Goal: Task Accomplishment & Management: Manage account settings

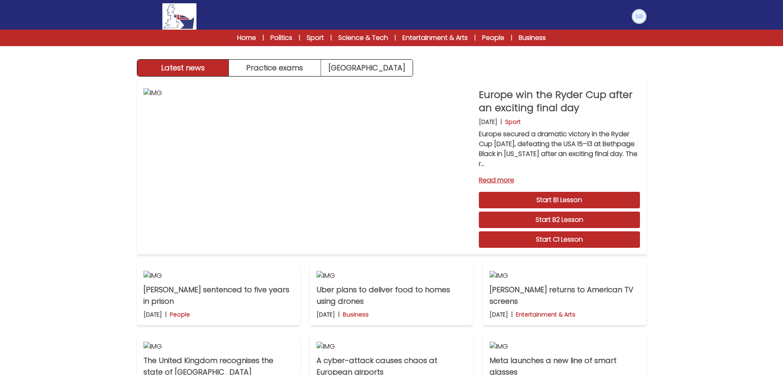
click at [635, 17] on img at bounding box center [639, 16] width 13 height 13
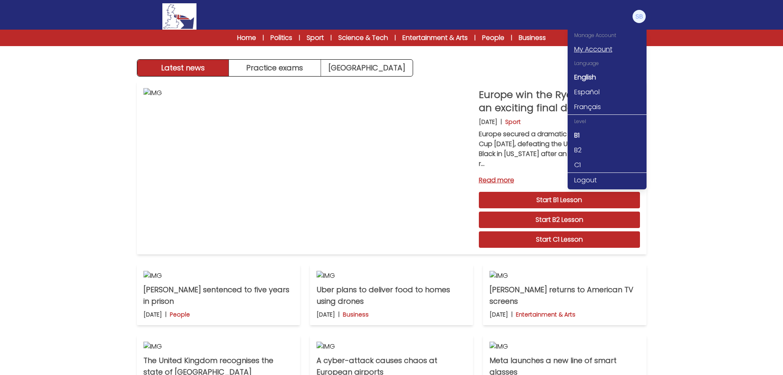
click at [592, 52] on link "My Account" at bounding box center [607, 49] width 79 height 15
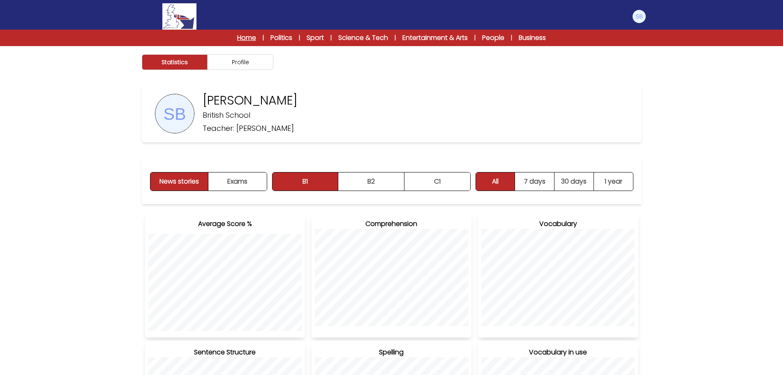
click at [252, 37] on link "Home" at bounding box center [246, 38] width 19 height 10
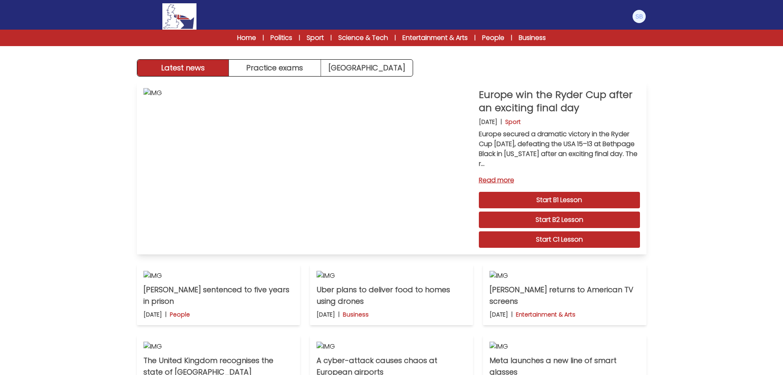
click at [532, 217] on link "Start B2 Lesson" at bounding box center [559, 219] width 161 height 16
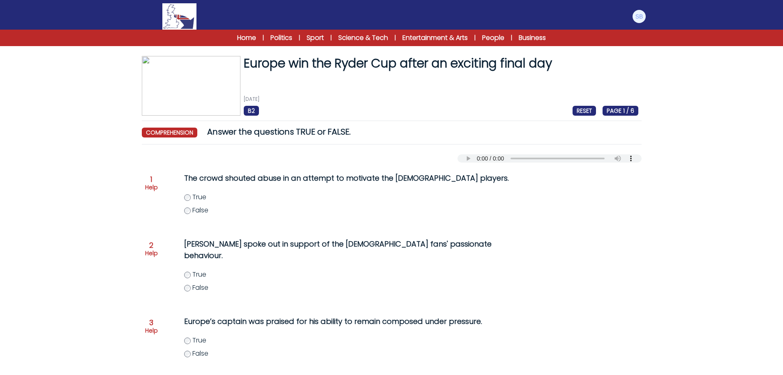
click at [153, 185] on p "Help" at bounding box center [151, 187] width 13 height 8
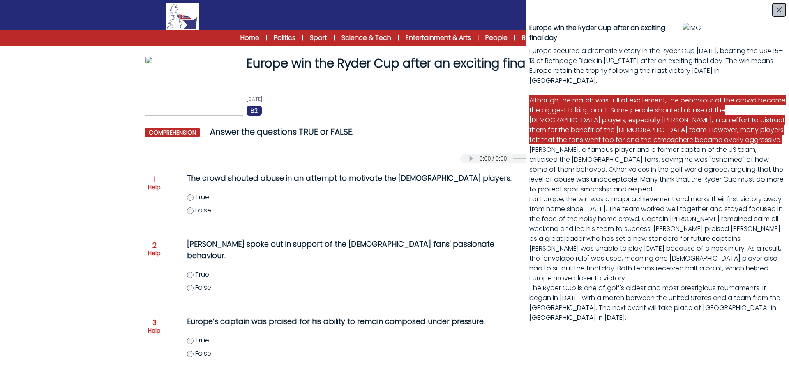
click at [779, 14] on button "button" at bounding box center [779, 9] width 13 height 13
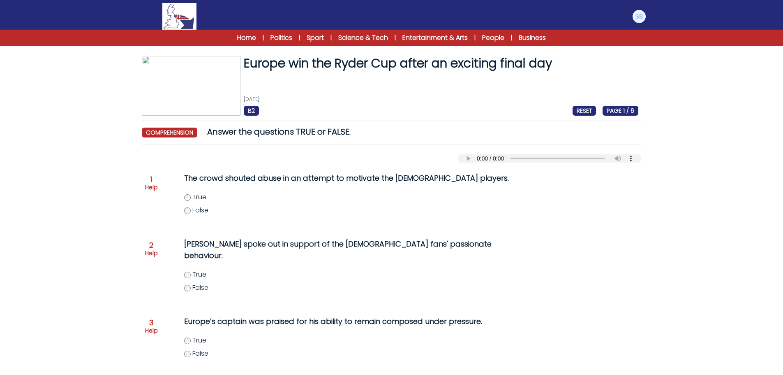
click at [264, 35] on div "Home | Politics | Sport | Science & Tech | Entertainment & Arts | People | Busi…" at bounding box center [392, 38] width 368 height 10
click at [252, 37] on link "Home" at bounding box center [246, 38] width 19 height 10
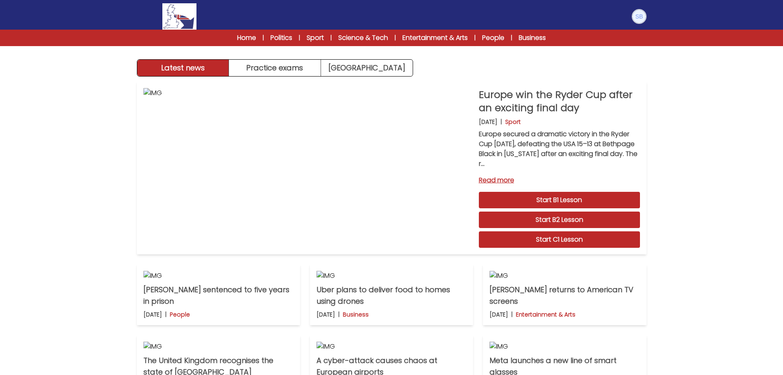
click at [637, 18] on img at bounding box center [639, 16] width 13 height 13
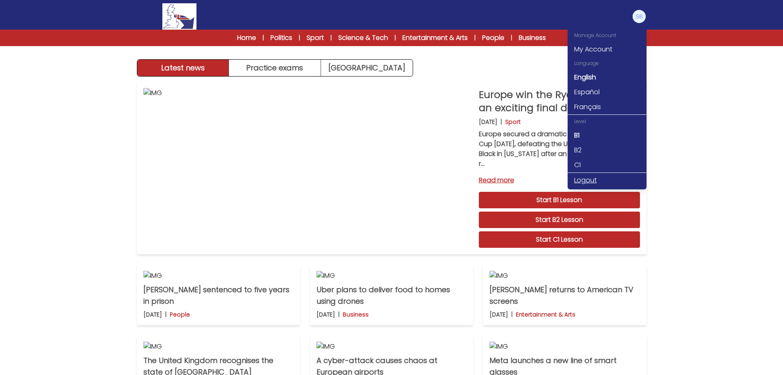
click at [590, 179] on link "Logout" at bounding box center [607, 180] width 79 height 15
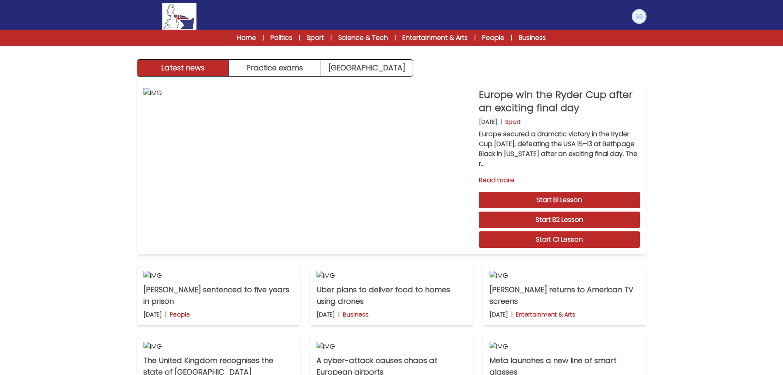
click at [641, 13] on img at bounding box center [639, 16] width 13 height 13
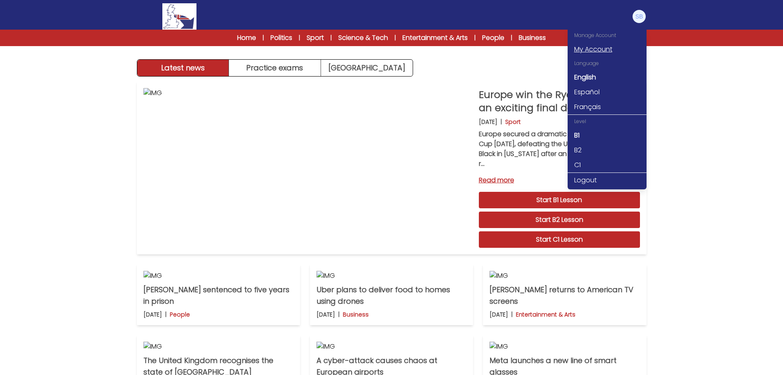
click at [598, 44] on link "My Account" at bounding box center [607, 49] width 79 height 15
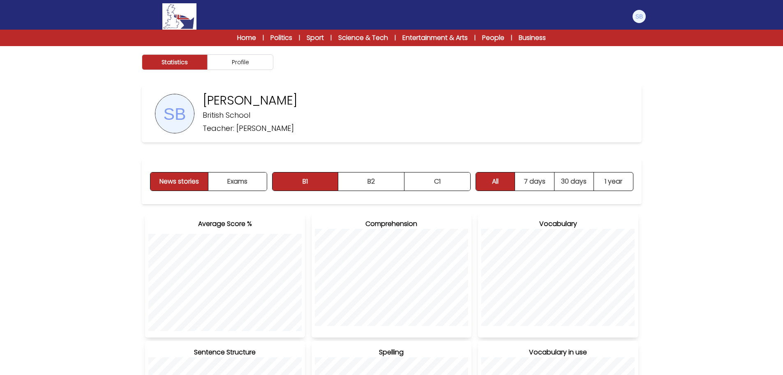
click at [630, 97] on div "Sofia Maria Boreale British School Teacher: Sarah Phillips" at bounding box center [392, 114] width 500 height 58
drag, startPoint x: 641, startPoint y: 18, endPoint x: 637, endPoint y: 83, distance: 65.0
click at [641, 18] on img at bounding box center [639, 16] width 13 height 13
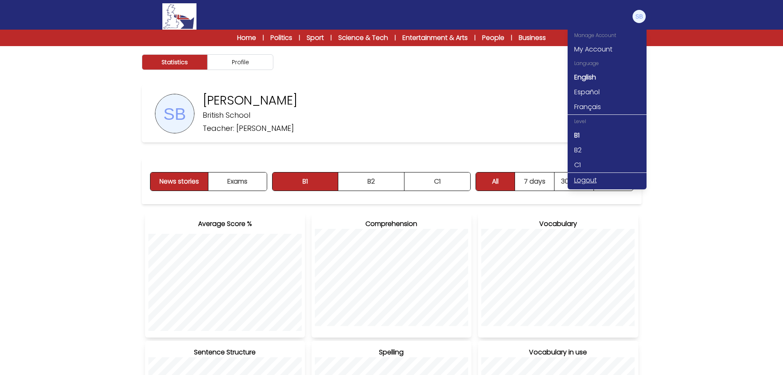
click at [580, 175] on link "Logout" at bounding box center [607, 180] width 79 height 15
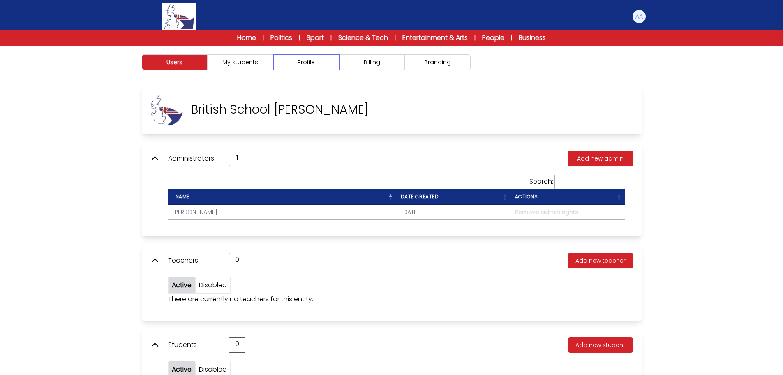
click at [319, 63] on button "Profile" at bounding box center [306, 62] width 66 height 16
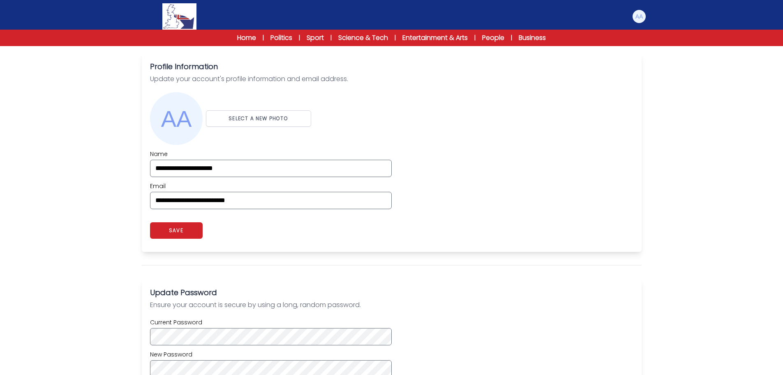
scroll to position [247, 0]
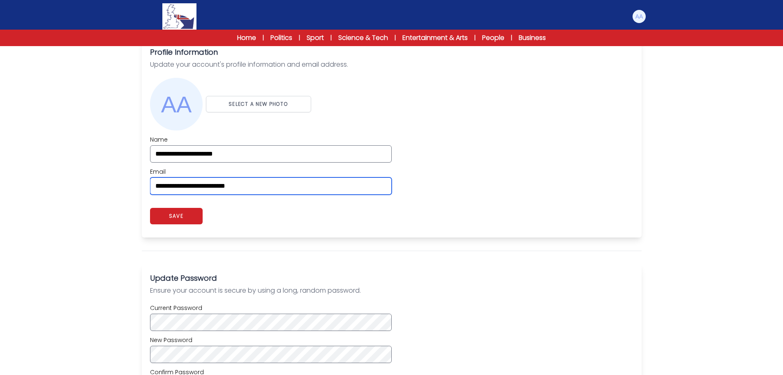
drag, startPoint x: 274, startPoint y: 187, endPoint x: 128, endPoint y: 186, distance: 145.5
click at [129, 186] on div "**********" at bounding box center [392, 202] width 526 height 729
paste input "email"
type input "**********"
click at [125, 186] on div "Users My students Profile" at bounding box center [391, 184] width 783 height 771
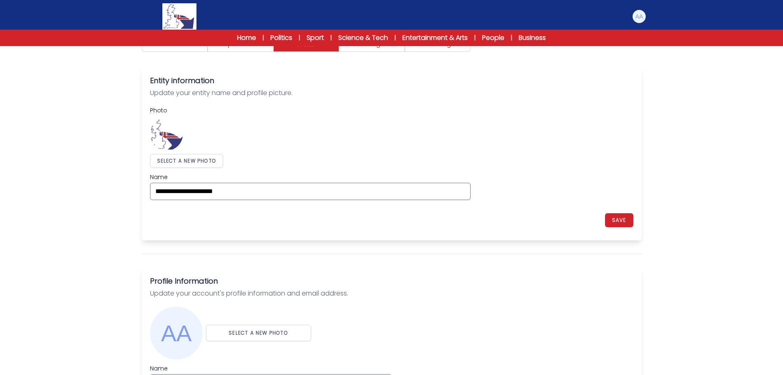
scroll to position [0, 0]
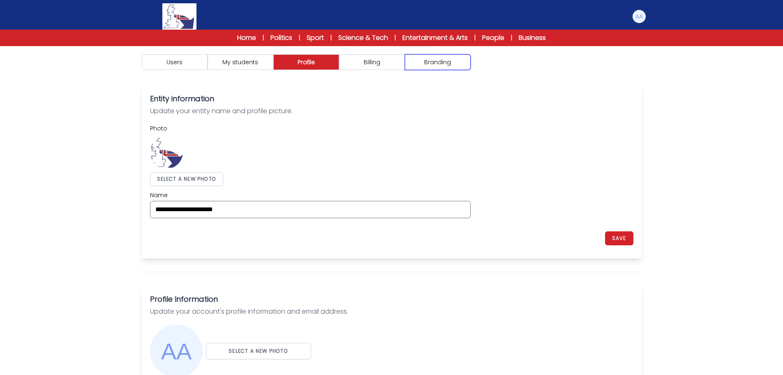
click at [430, 65] on button "Branding" at bounding box center [438, 62] width 66 height 16
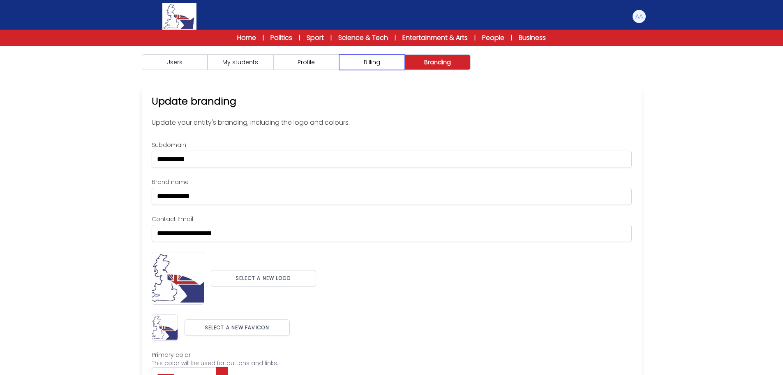
click at [360, 63] on button "Billing" at bounding box center [372, 62] width 66 height 16
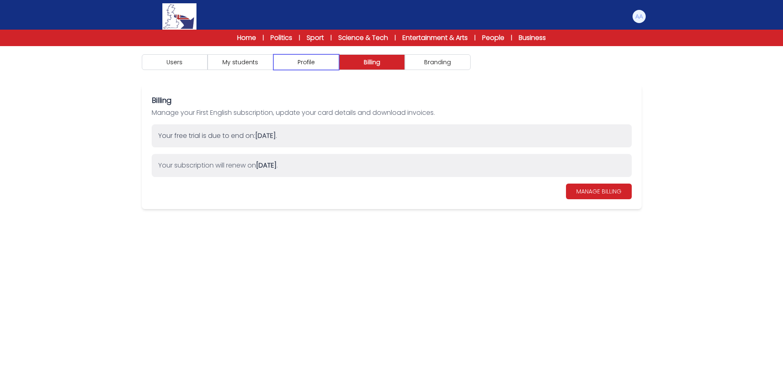
click at [325, 64] on button "Profile" at bounding box center [306, 62] width 66 height 16
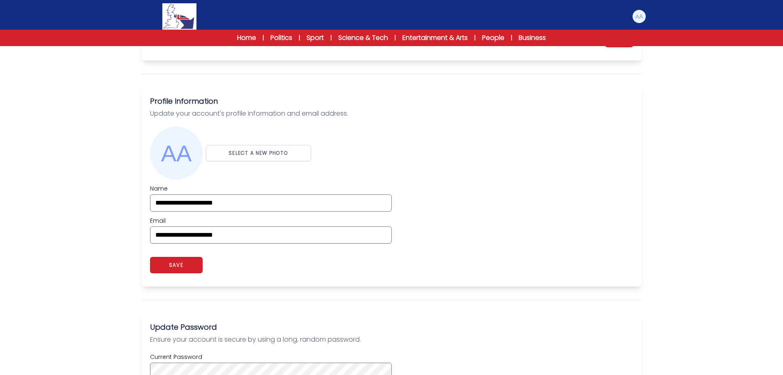
scroll to position [206, 0]
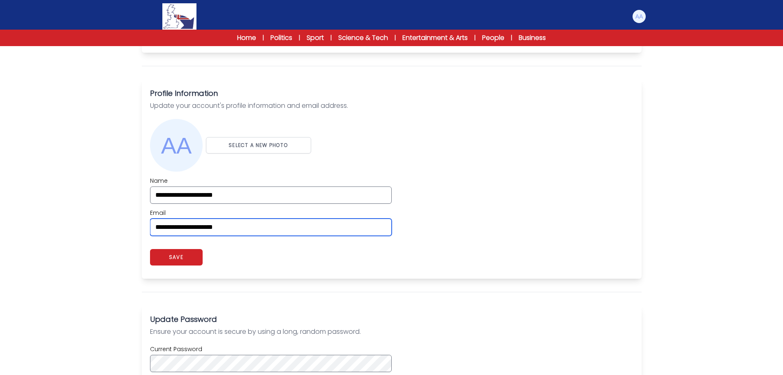
drag, startPoint x: 257, startPoint y: 226, endPoint x: 117, endPoint y: 225, distance: 140.2
click at [117, 225] on div "Users My students Profile" at bounding box center [391, 225] width 783 height 771
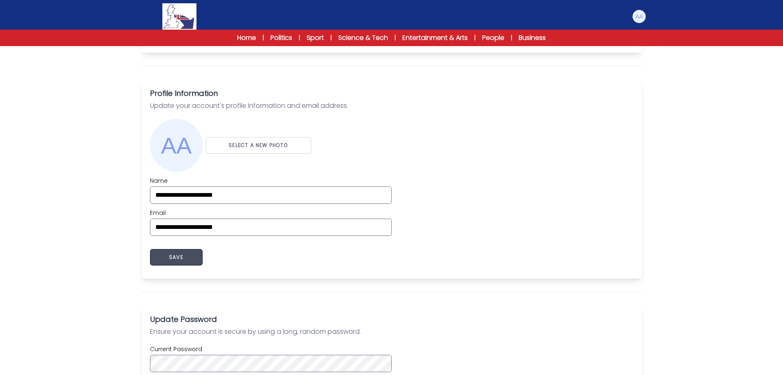
click at [181, 257] on button "SAVE" at bounding box center [176, 257] width 53 height 16
click at [301, 260] on button "SAVE" at bounding box center [308, 257] width 53 height 16
click at [636, 18] on img at bounding box center [639, 16] width 13 height 13
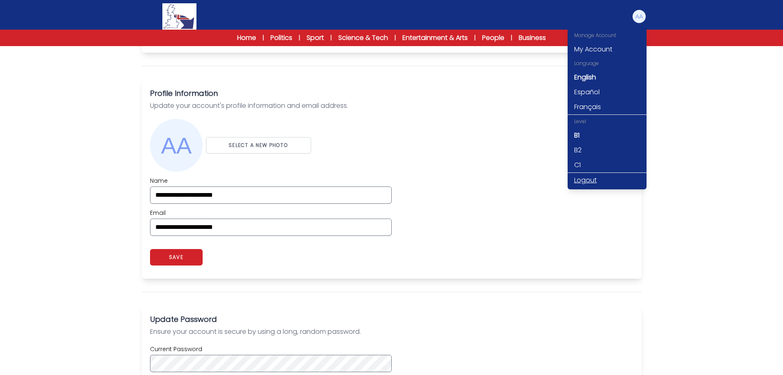
click at [587, 179] on link "Logout" at bounding box center [607, 180] width 79 height 15
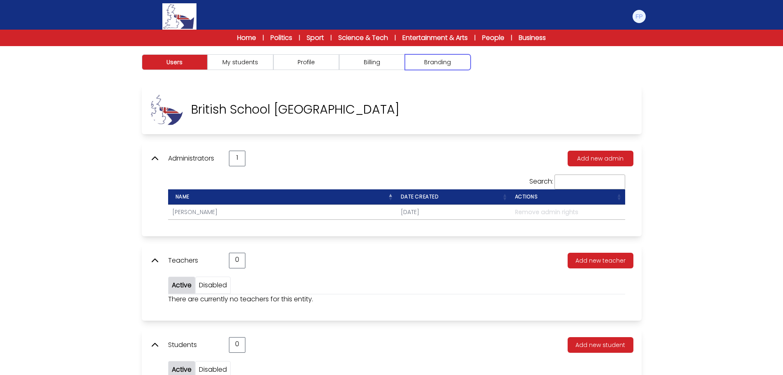
click at [455, 69] on button "Branding" at bounding box center [438, 62] width 66 height 16
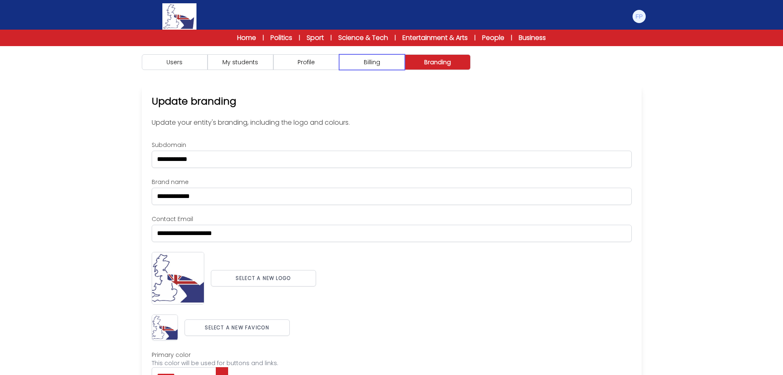
click at [360, 61] on button "Billing" at bounding box center [372, 62] width 66 height 16
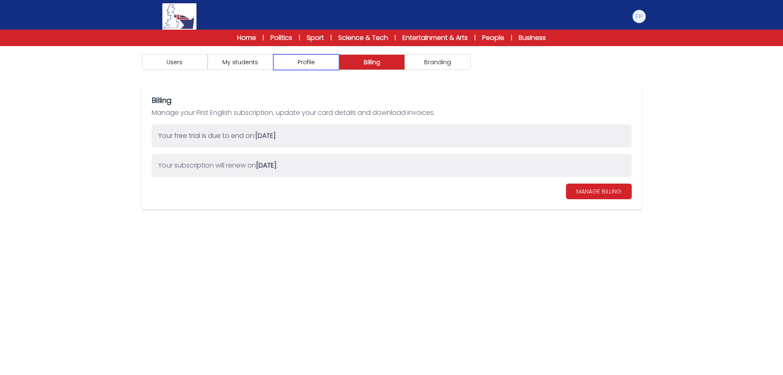
click at [308, 62] on button "Profile" at bounding box center [306, 62] width 66 height 16
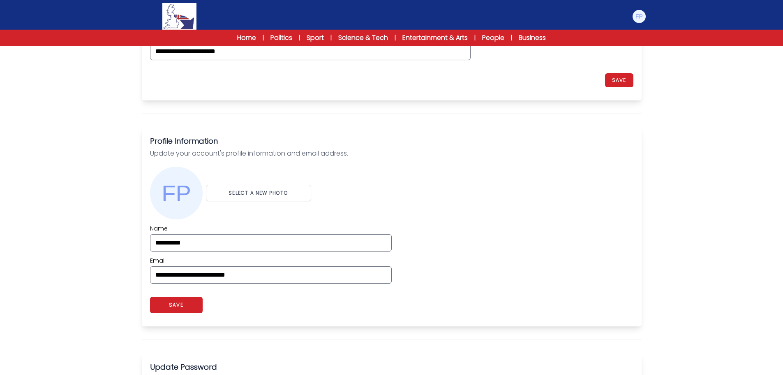
scroll to position [164, 0]
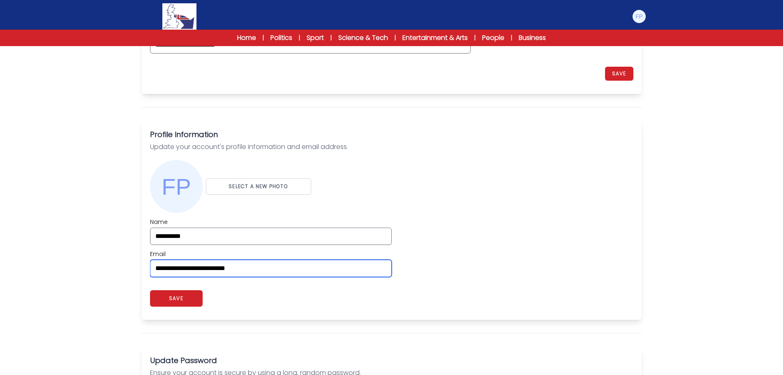
drag, startPoint x: 239, startPoint y: 268, endPoint x: 102, endPoint y: 263, distance: 137.4
click at [104, 263] on div "Users My students Profile" at bounding box center [391, 267] width 783 height 771
paste input "email"
type input "**********"
click at [518, 217] on div "**********" at bounding box center [391, 246] width 483 height 59
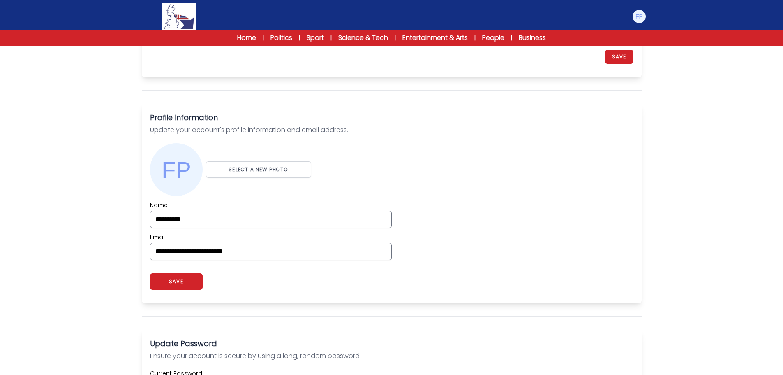
scroll to position [206, 0]
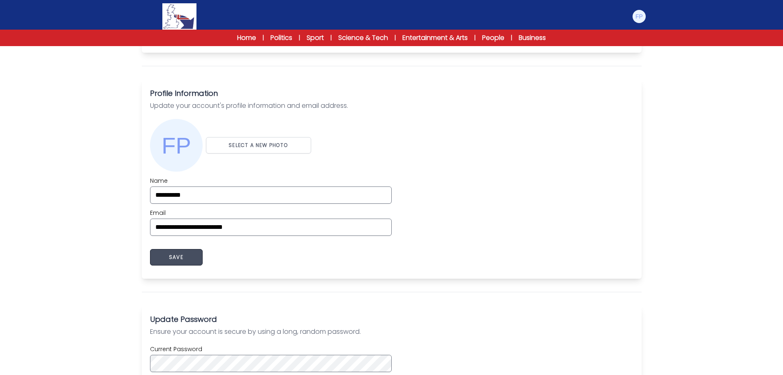
click at [176, 260] on button "SAVE" at bounding box center [176, 257] width 53 height 16
click at [643, 21] on img at bounding box center [639, 16] width 13 height 13
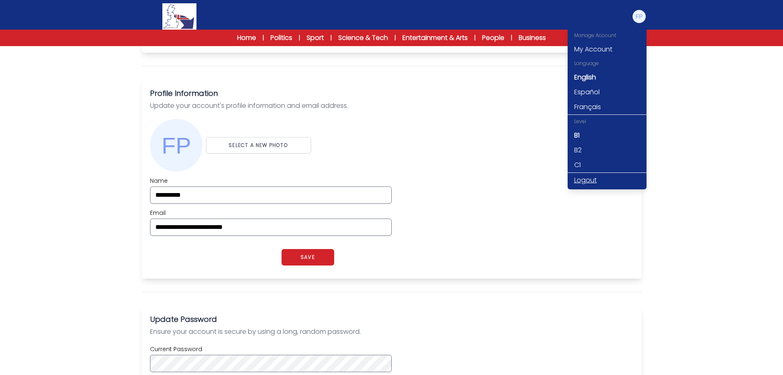
click at [595, 179] on link "Logout" at bounding box center [607, 180] width 79 height 15
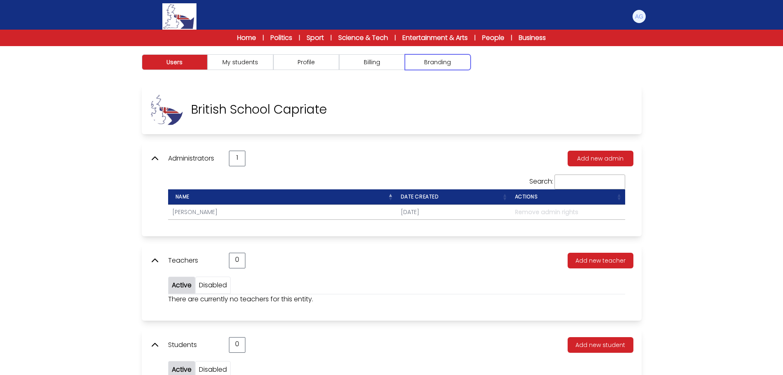
click at [469, 65] on button "Branding" at bounding box center [438, 62] width 66 height 16
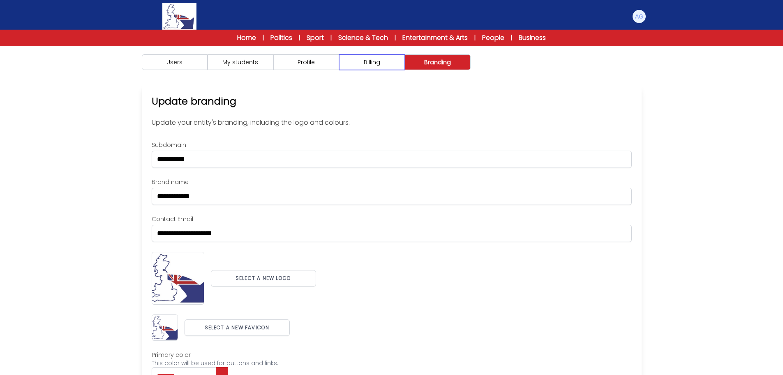
click at [395, 66] on button "Billing" at bounding box center [372, 62] width 66 height 16
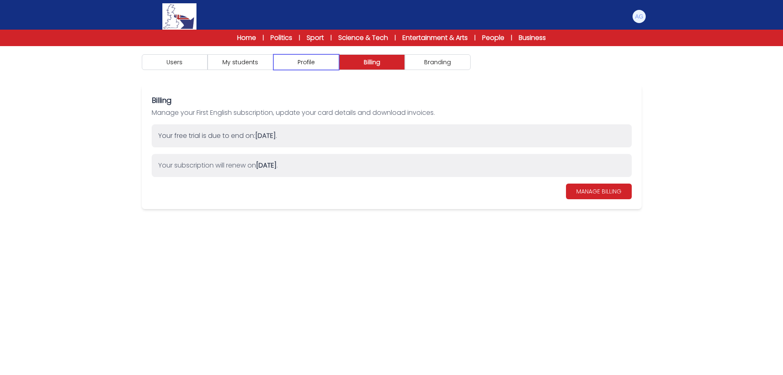
click at [298, 62] on button "Profile" at bounding box center [306, 62] width 66 height 16
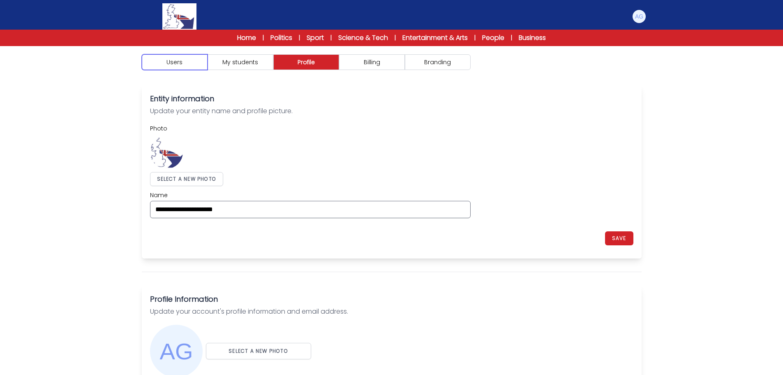
click at [154, 55] on button "Users" at bounding box center [175, 62] width 66 height 16
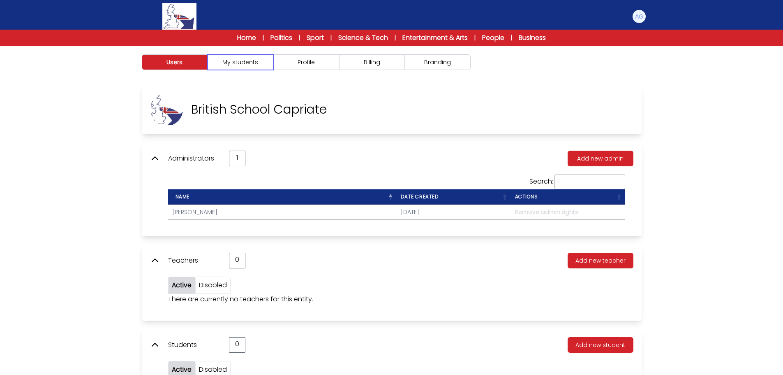
click at [237, 60] on button "My students" at bounding box center [241, 62] width 66 height 16
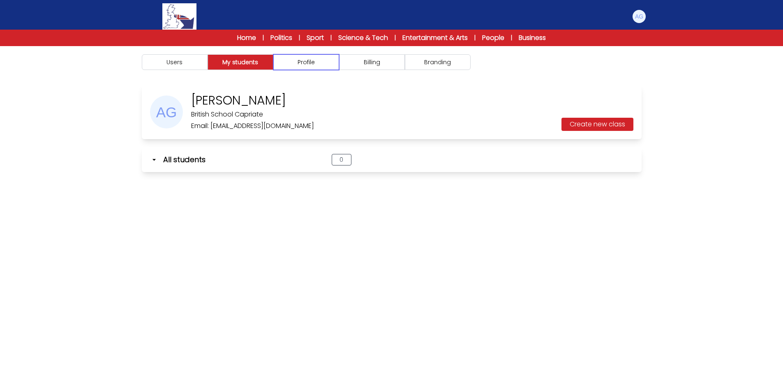
click at [298, 60] on button "Profile" at bounding box center [306, 62] width 66 height 16
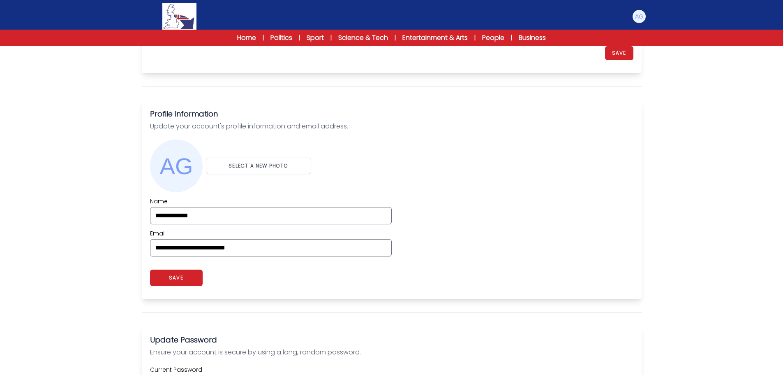
scroll to position [206, 0]
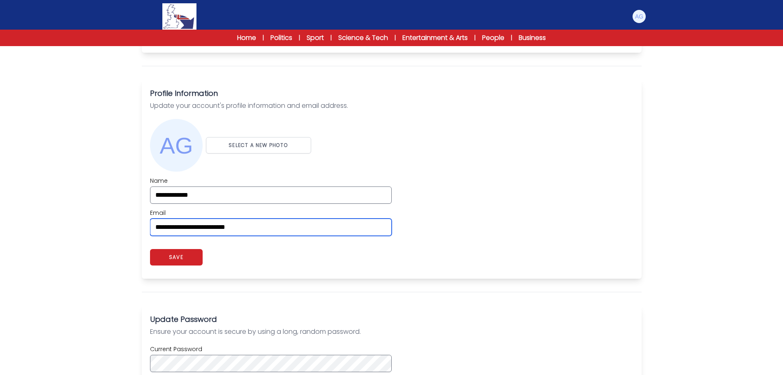
drag, startPoint x: 139, startPoint y: 229, endPoint x: 55, endPoint y: 224, distance: 84.4
click at [58, 224] on div "Users My students Profile" at bounding box center [391, 225] width 783 height 771
paste input "*****"
type input "**********"
click at [55, 224] on div "Users My students Profile" at bounding box center [391, 225] width 783 height 771
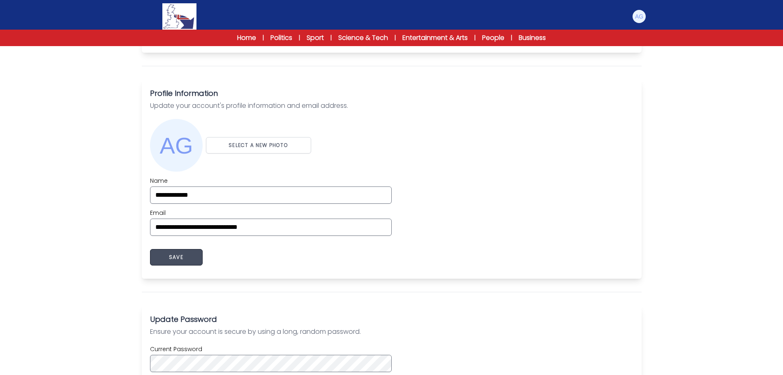
click at [164, 258] on button "SAVE" at bounding box center [176, 257] width 53 height 16
click at [641, 16] on img at bounding box center [639, 16] width 13 height 13
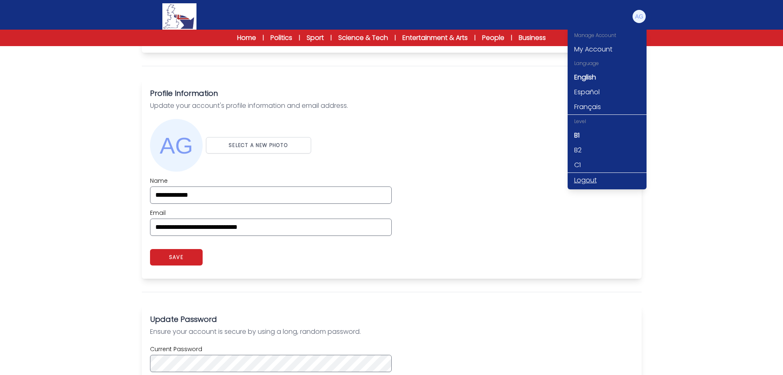
click at [589, 179] on link "Logout" at bounding box center [607, 180] width 79 height 15
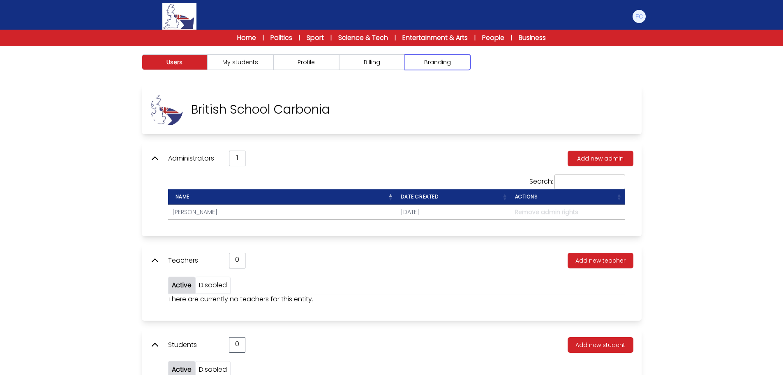
click at [450, 58] on button "Branding" at bounding box center [438, 62] width 66 height 16
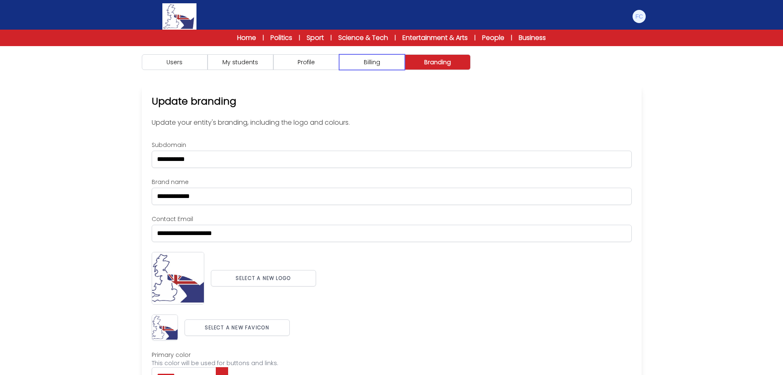
click at [363, 62] on button "Billing" at bounding box center [372, 62] width 66 height 16
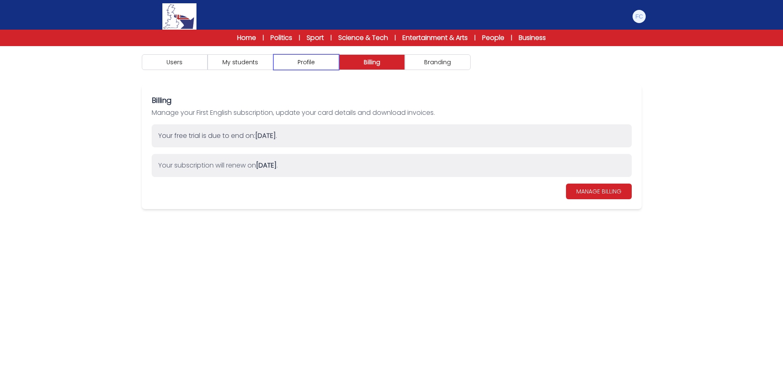
click at [312, 63] on button "Profile" at bounding box center [306, 62] width 66 height 16
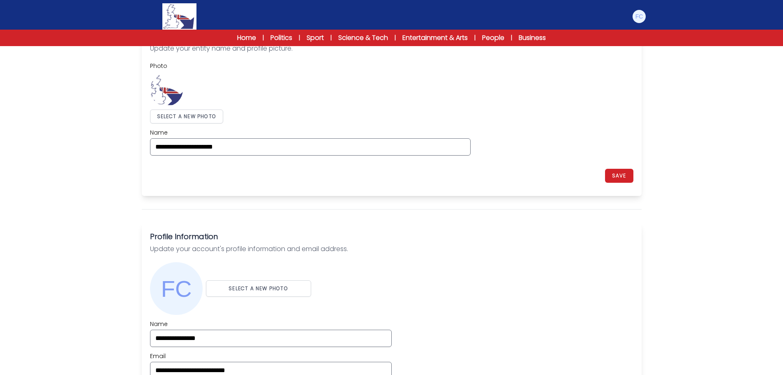
scroll to position [123, 0]
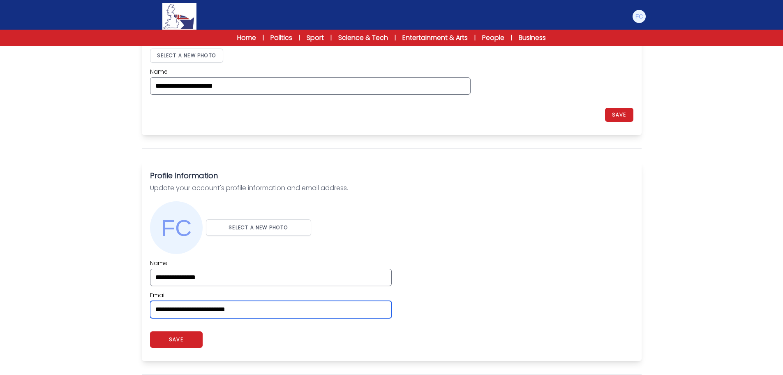
drag, startPoint x: 275, startPoint y: 312, endPoint x: 92, endPoint y: 301, distance: 182.9
click at [93, 301] on div "Users My students Profile" at bounding box center [391, 308] width 783 height 771
paste input "email"
type input "**********"
click at [84, 295] on div "Users My students Profile" at bounding box center [391, 308] width 783 height 771
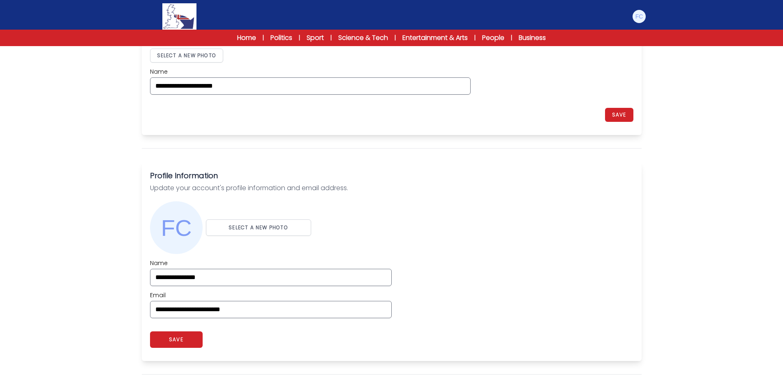
scroll to position [164, 0]
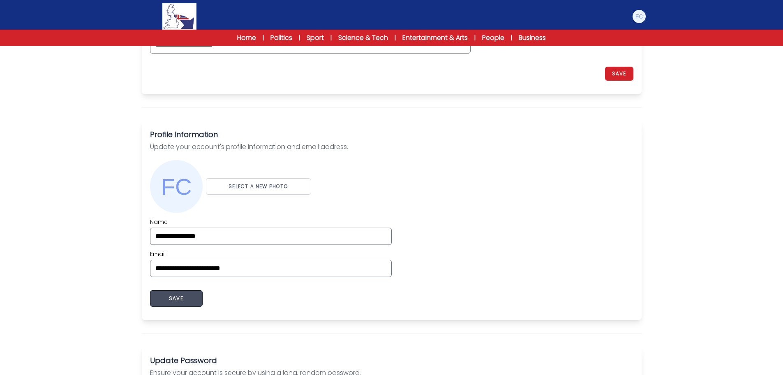
click at [195, 294] on button "SAVE" at bounding box center [176, 298] width 53 height 16
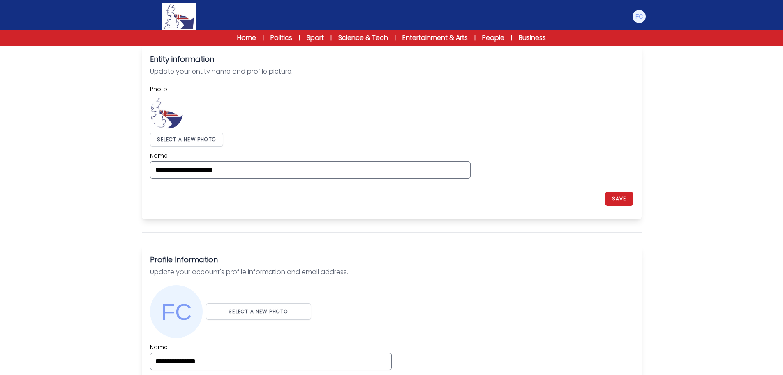
scroll to position [0, 0]
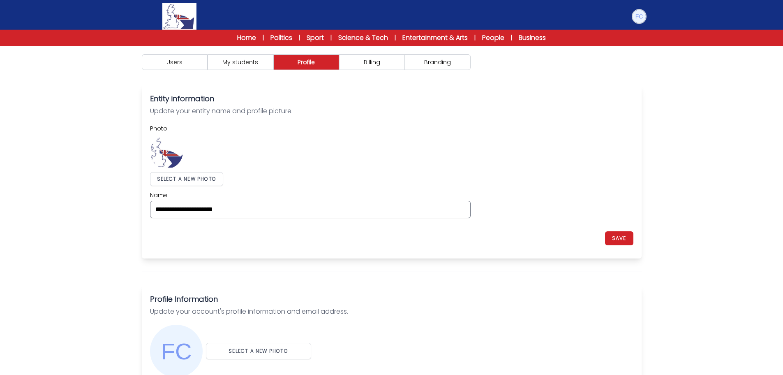
click at [636, 16] on img at bounding box center [639, 16] width 13 height 13
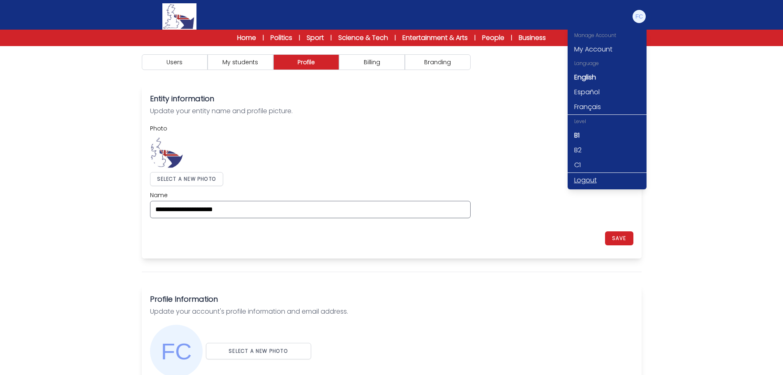
click at [580, 178] on link "Logout" at bounding box center [607, 180] width 79 height 15
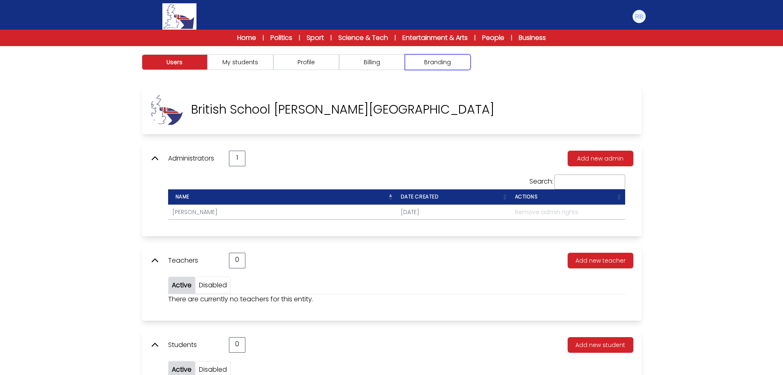
click at [431, 57] on button "Branding" at bounding box center [438, 62] width 66 height 16
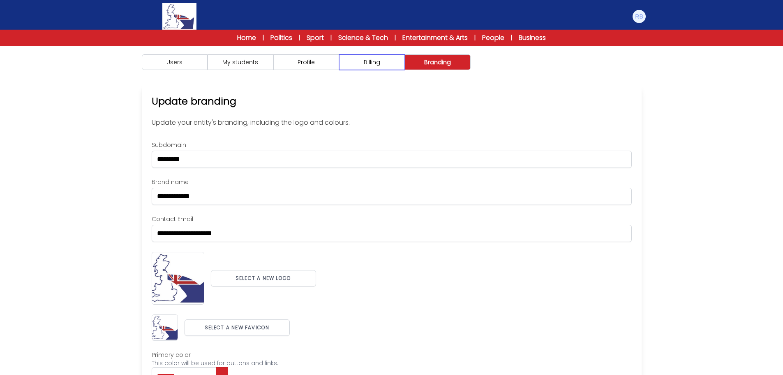
click at [383, 63] on button "Billing" at bounding box center [372, 62] width 66 height 16
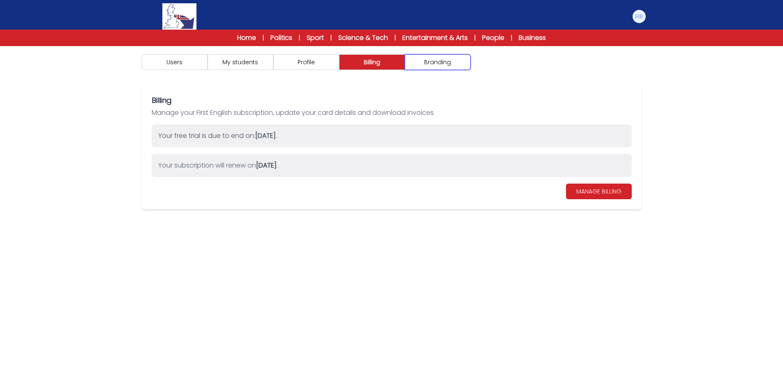
click at [420, 63] on button "Branding" at bounding box center [438, 62] width 66 height 16
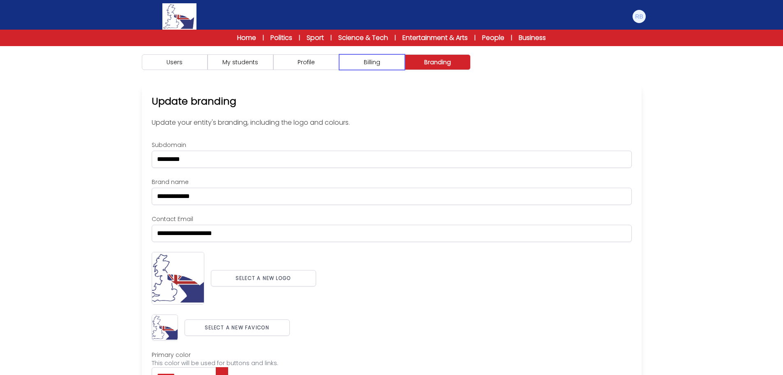
click at [388, 64] on button "Billing" at bounding box center [372, 62] width 66 height 16
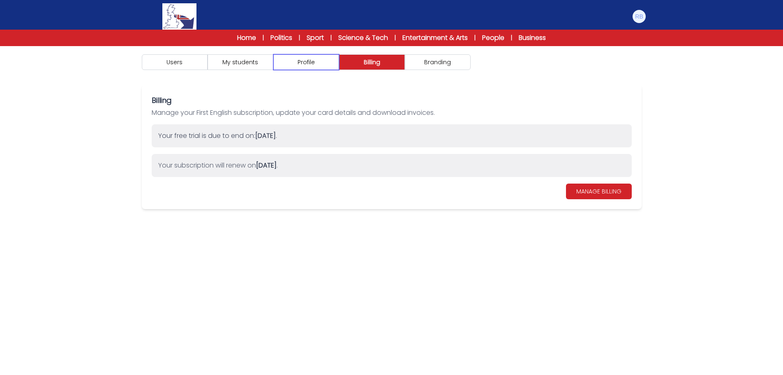
click at [309, 66] on button "Profile" at bounding box center [306, 62] width 66 height 16
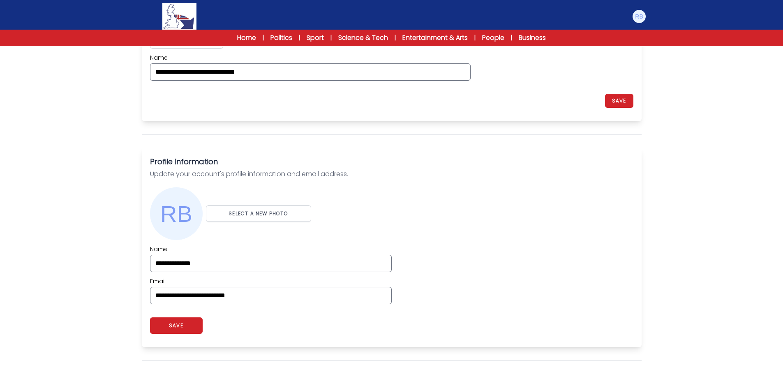
scroll to position [206, 0]
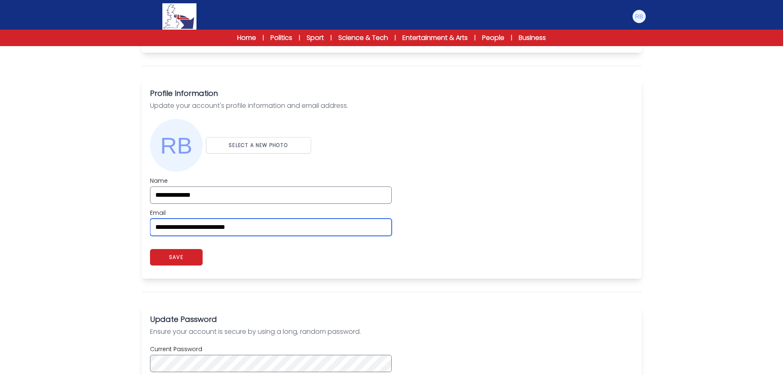
drag, startPoint x: 230, startPoint y: 229, endPoint x: 82, endPoint y: 229, distance: 148.0
click at [83, 229] on div "Users My students Profile" at bounding box center [391, 225] width 783 height 771
paste input "email"
type input "**********"
click at [74, 228] on div "Users My students Profile" at bounding box center [391, 225] width 783 height 771
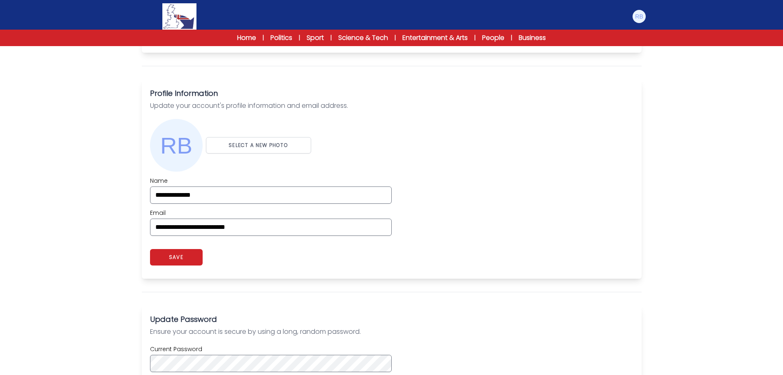
click at [467, 256] on div "app.myaccount_profile_password_saved. SAVE" at bounding box center [391, 257] width 483 height 26
click at [200, 263] on button "SAVE" at bounding box center [176, 257] width 53 height 16
click at [639, 18] on img at bounding box center [639, 16] width 13 height 13
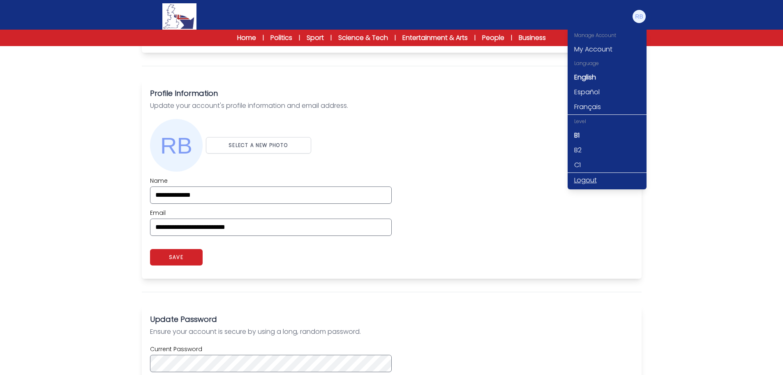
click at [592, 181] on link "Logout" at bounding box center [607, 180] width 79 height 15
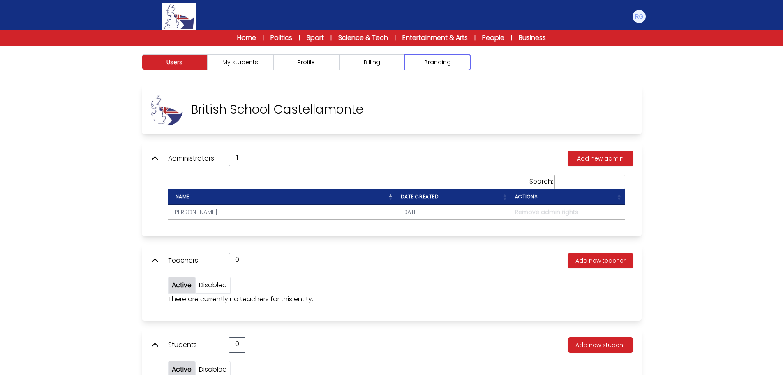
drag, startPoint x: 470, startPoint y: 63, endPoint x: 417, endPoint y: 61, distance: 52.6
click at [469, 62] on button "Branding" at bounding box center [438, 62] width 66 height 16
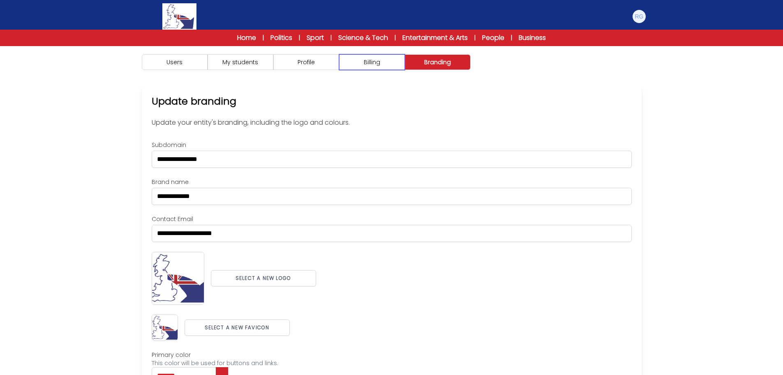
click at [390, 63] on button "Billing" at bounding box center [372, 62] width 66 height 16
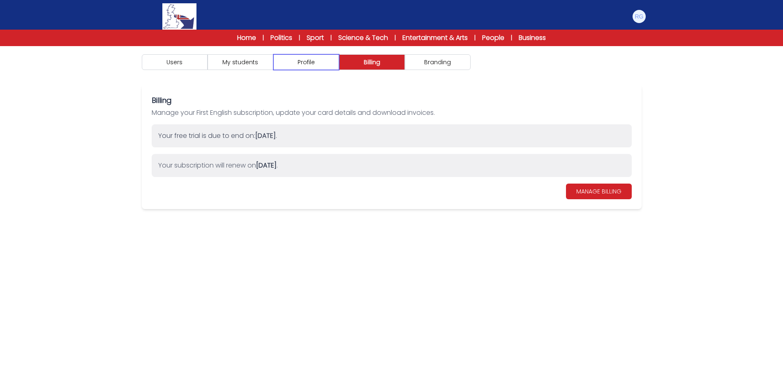
click at [312, 66] on button "Profile" at bounding box center [306, 62] width 66 height 16
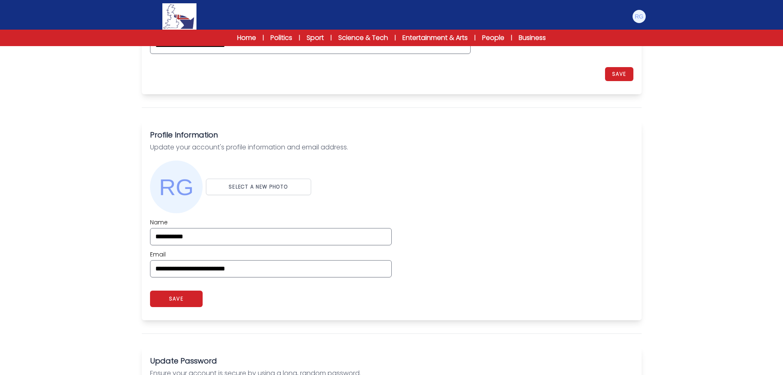
scroll to position [164, 0]
drag, startPoint x: 100, startPoint y: 269, endPoint x: 61, endPoint y: 267, distance: 38.7
click at [61, 267] on div "Users My students Profile" at bounding box center [391, 267] width 783 height 771
paste input "email"
type input "**********"
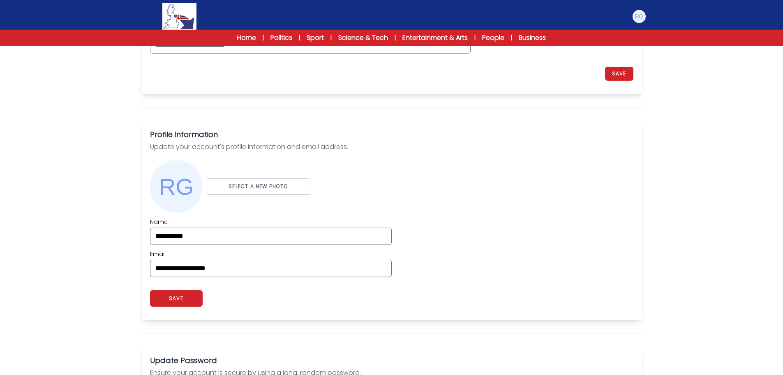
click at [61, 266] on div "Users My students Profile" at bounding box center [391, 267] width 783 height 771
click at [187, 300] on button "SAVE" at bounding box center [176, 298] width 53 height 16
click at [313, 297] on button "SAVE" at bounding box center [308, 298] width 53 height 16
click at [639, 16] on img at bounding box center [639, 16] width 13 height 13
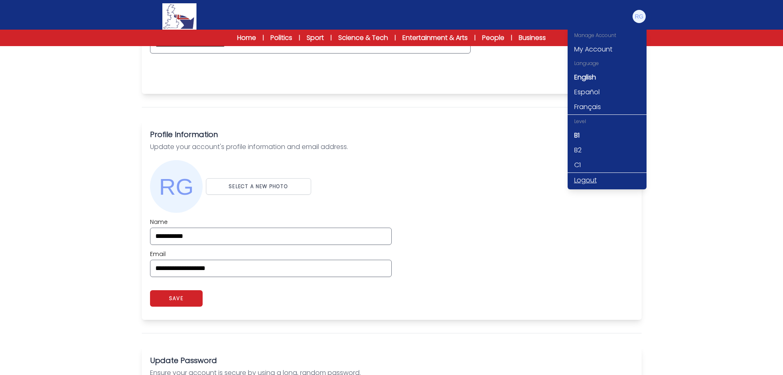
click at [580, 180] on link "Logout" at bounding box center [607, 180] width 79 height 15
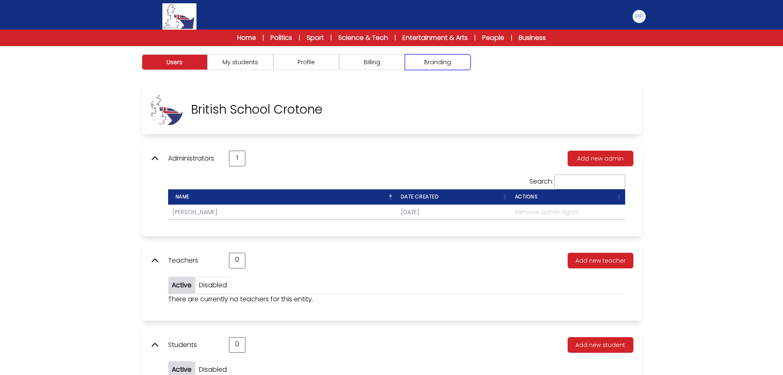
click at [441, 64] on button "Branding" at bounding box center [438, 62] width 66 height 16
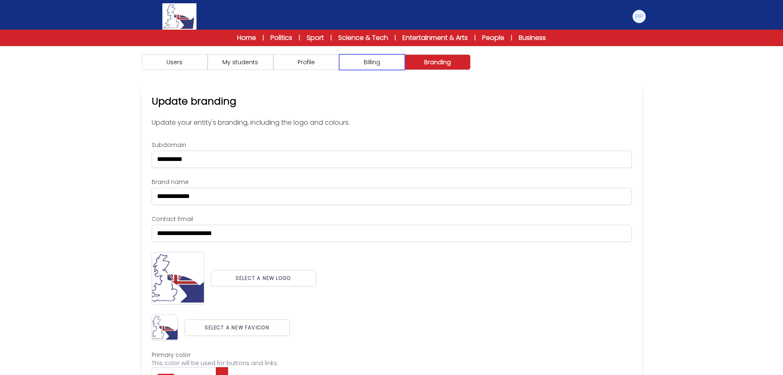
click at [379, 64] on button "Billing" at bounding box center [372, 62] width 66 height 16
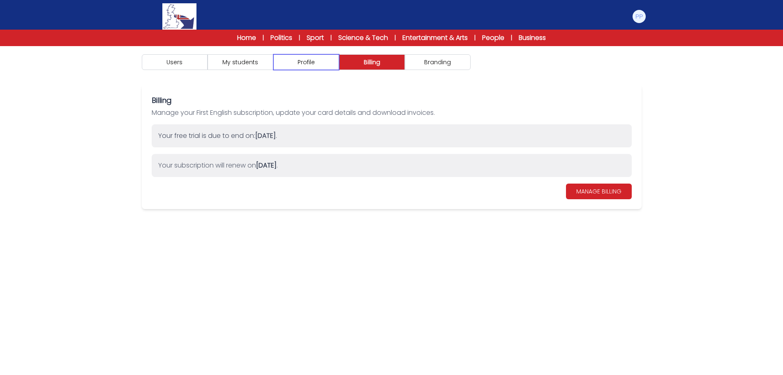
click at [329, 65] on button "Profile" at bounding box center [306, 62] width 66 height 16
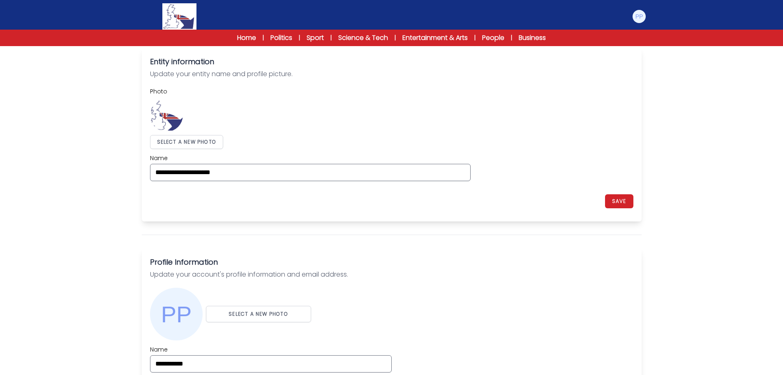
scroll to position [206, 0]
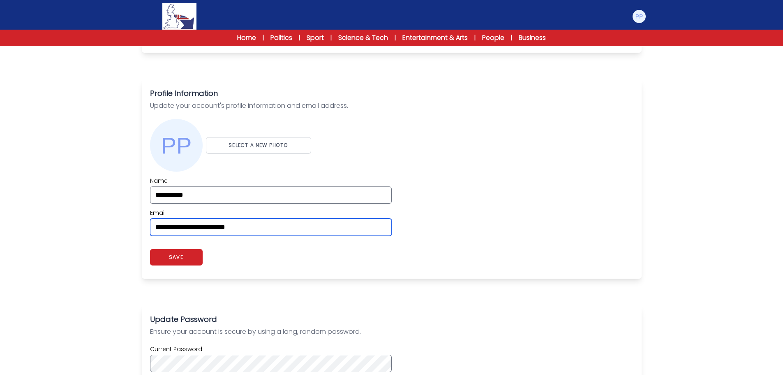
drag, startPoint x: 296, startPoint y: 227, endPoint x: 84, endPoint y: 226, distance: 212.1
click at [85, 226] on div "Users My students Profile" at bounding box center [391, 225] width 783 height 771
paste input "email"
type input "**********"
click at [83, 227] on div "Users My students Profile" at bounding box center [391, 225] width 783 height 771
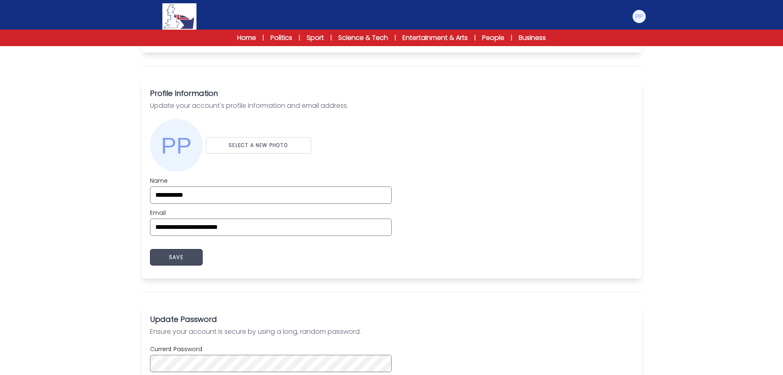
click at [181, 257] on button "SAVE" at bounding box center [176, 257] width 53 height 16
click at [638, 23] on button at bounding box center [639, 16] width 15 height 15
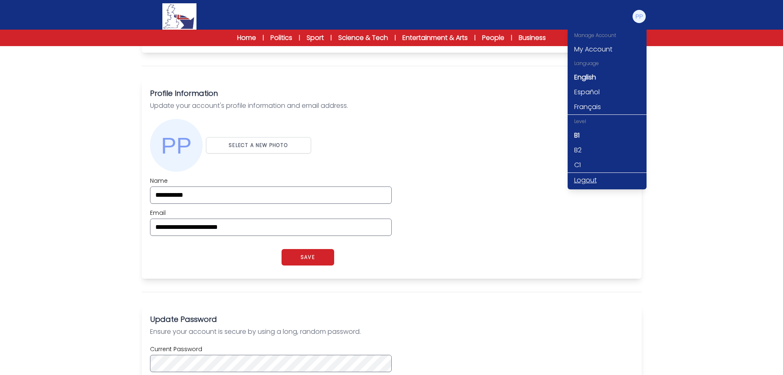
click at [595, 182] on link "Logout" at bounding box center [607, 180] width 79 height 15
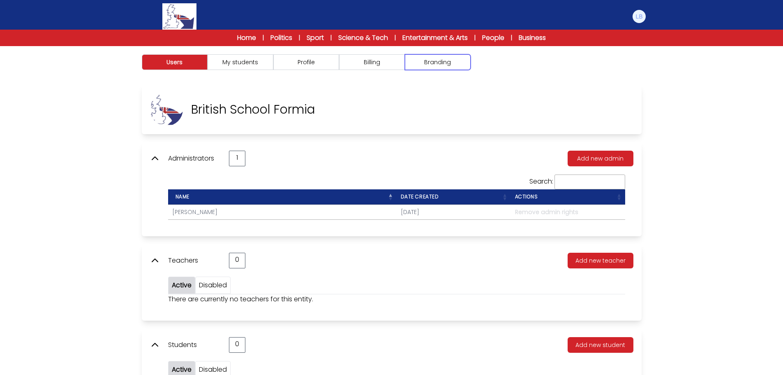
click at [465, 62] on button "Branding" at bounding box center [438, 62] width 66 height 16
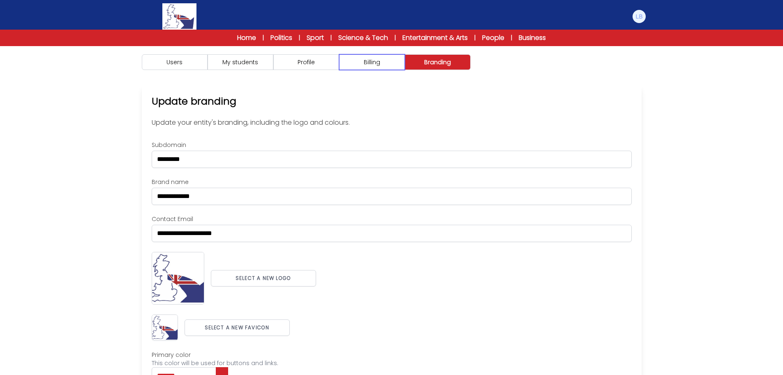
drag, startPoint x: 386, startPoint y: 63, endPoint x: 336, endPoint y: 65, distance: 49.8
click at [381, 63] on button "Billing" at bounding box center [372, 62] width 66 height 16
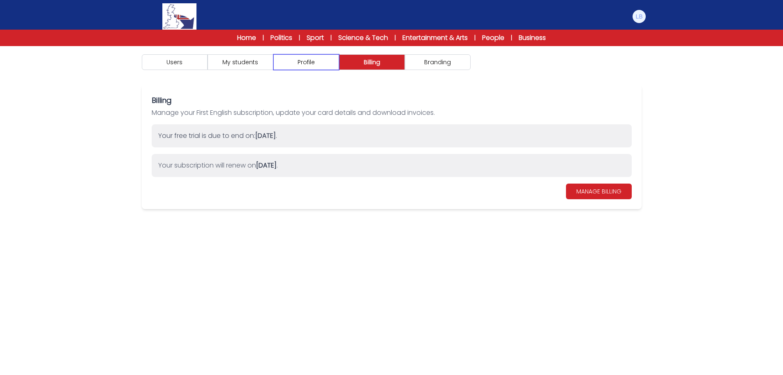
click at [305, 65] on button "Profile" at bounding box center [306, 62] width 66 height 16
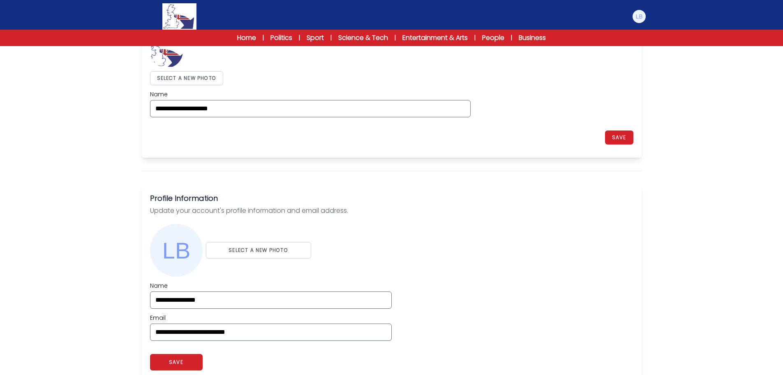
scroll to position [123, 0]
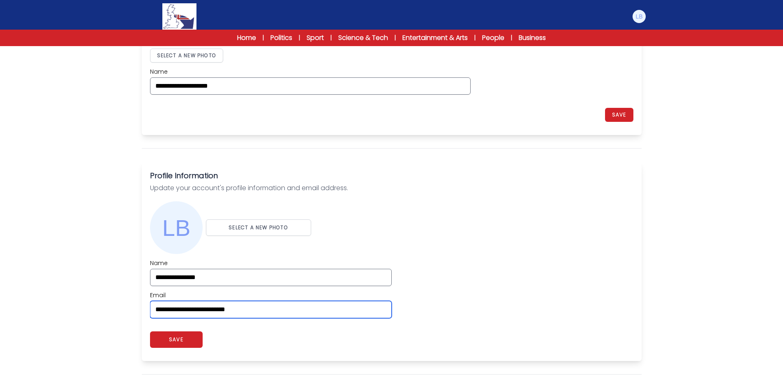
drag, startPoint x: 279, startPoint y: 312, endPoint x: 118, endPoint y: 305, distance: 160.9
click at [121, 306] on div "Users My students Profile" at bounding box center [391, 308] width 783 height 771
paste input "*****"
type input "**********"
click at [488, 298] on div "**********" at bounding box center [391, 288] width 483 height 59
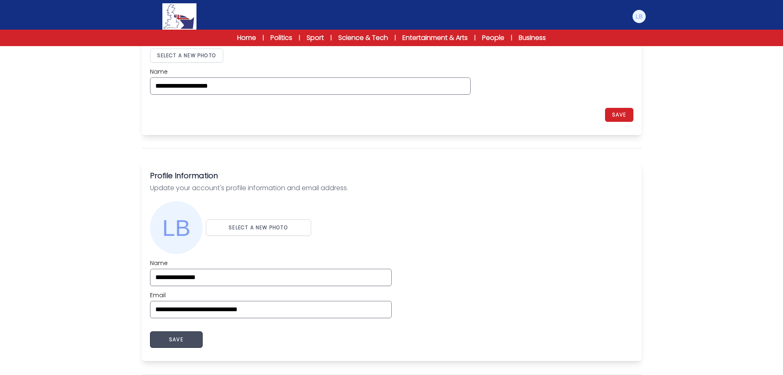
click at [175, 338] on button "SAVE" at bounding box center [176, 339] width 53 height 16
click at [640, 14] on img at bounding box center [639, 16] width 13 height 13
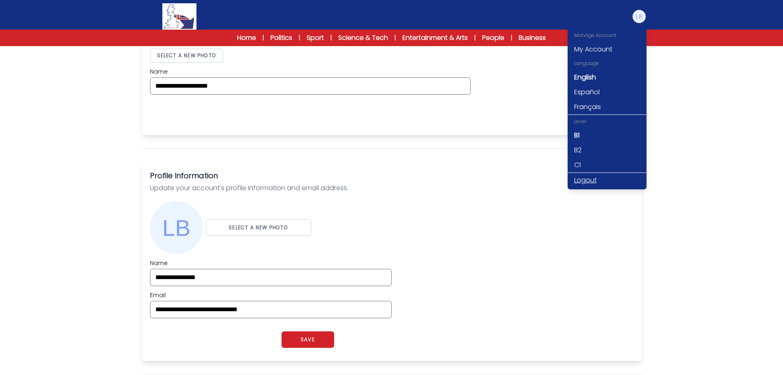
click at [588, 182] on link "Logout" at bounding box center [607, 180] width 79 height 15
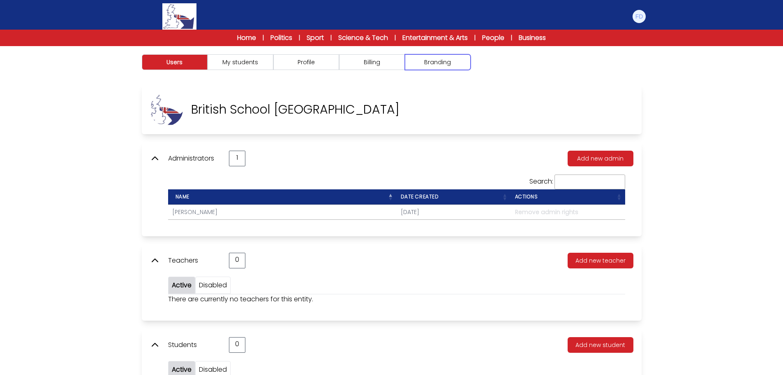
drag, startPoint x: 430, startPoint y: 62, endPoint x: 422, endPoint y: 62, distance: 8.2
click at [430, 62] on button "Branding" at bounding box center [438, 62] width 66 height 16
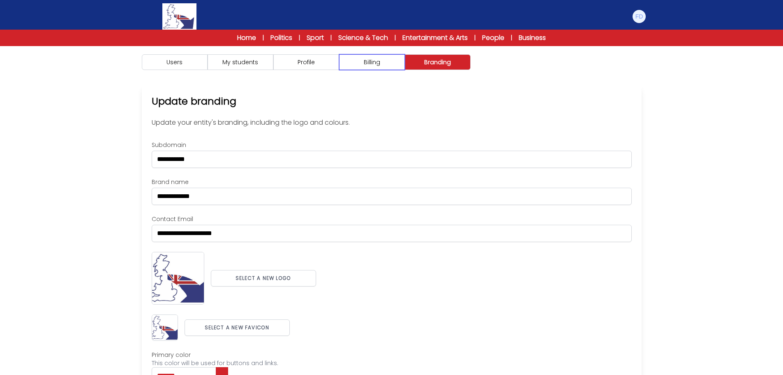
click at [377, 63] on button "Billing" at bounding box center [372, 62] width 66 height 16
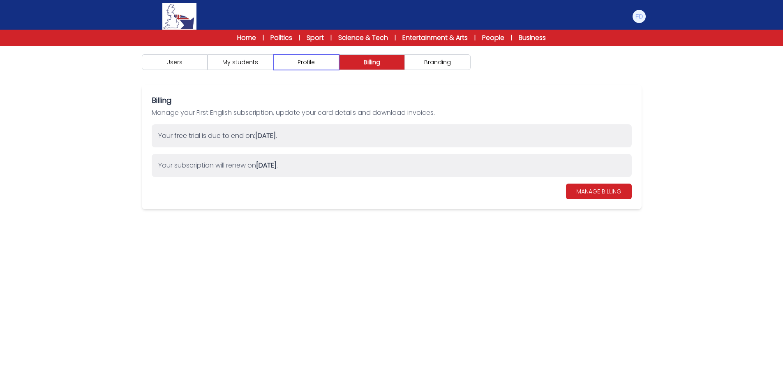
click at [309, 64] on button "Profile" at bounding box center [306, 62] width 66 height 16
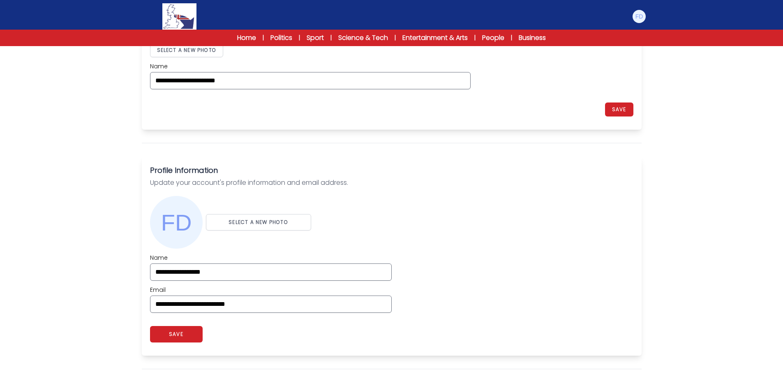
scroll to position [164, 0]
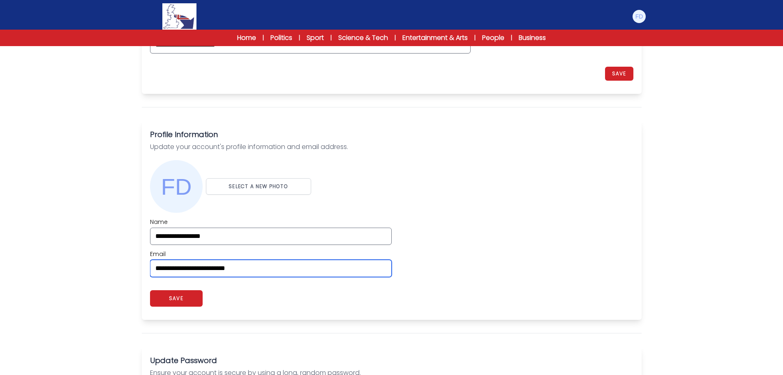
drag, startPoint x: 245, startPoint y: 268, endPoint x: 104, endPoint y: 266, distance: 141.4
click at [106, 266] on div "Users My students Profile" at bounding box center [391, 267] width 783 height 771
paste input "email"
type input "**********"
click at [104, 266] on div "Users My students Profile" at bounding box center [391, 267] width 783 height 771
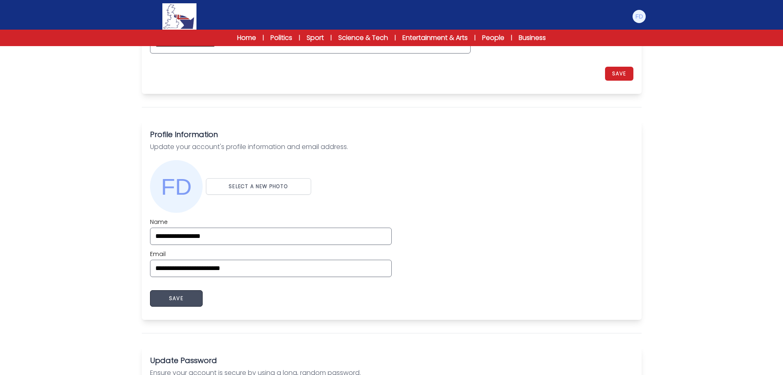
click at [176, 302] on button "SAVE" at bounding box center [176, 298] width 53 height 16
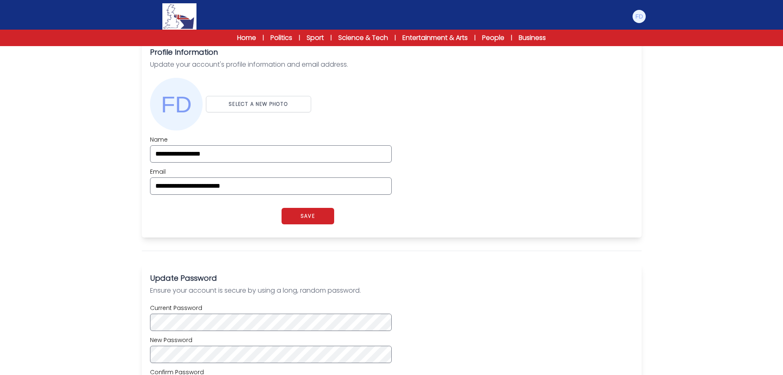
scroll to position [0, 0]
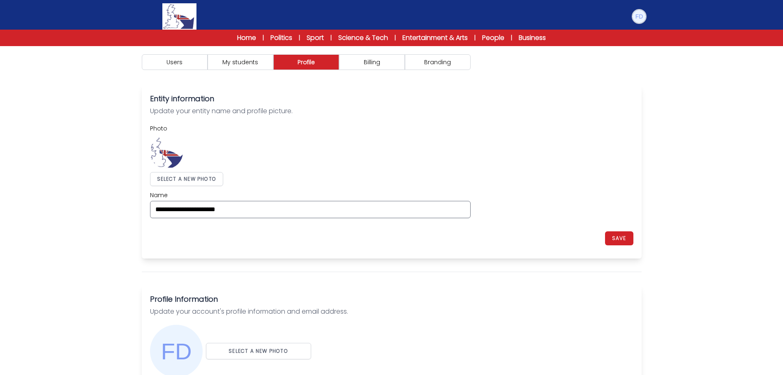
click at [643, 21] on img at bounding box center [639, 16] width 13 height 13
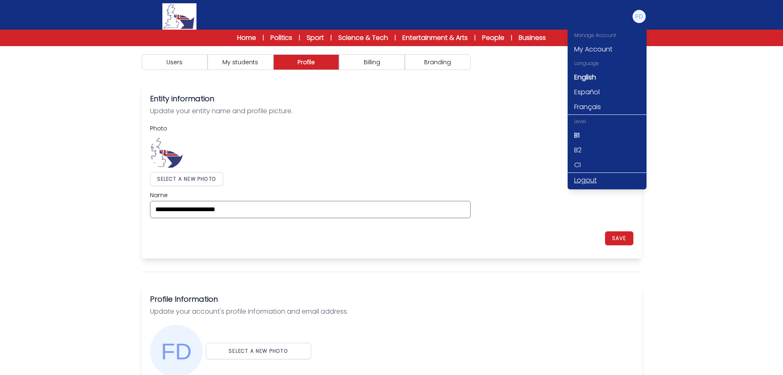
click at [590, 182] on link "Logout" at bounding box center [607, 180] width 79 height 15
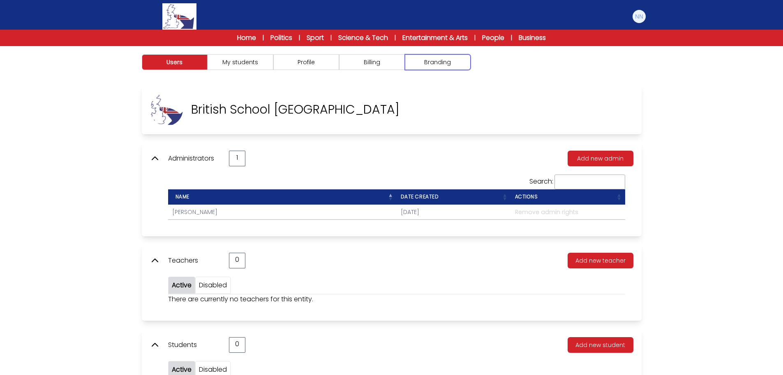
drag, startPoint x: 433, startPoint y: 56, endPoint x: 428, endPoint y: 60, distance: 6.2
click at [433, 56] on button "Branding" at bounding box center [438, 62] width 66 height 16
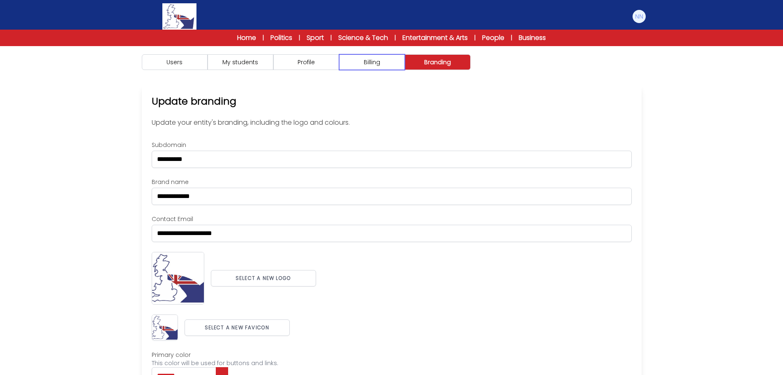
click at [377, 57] on button "Billing" at bounding box center [372, 62] width 66 height 16
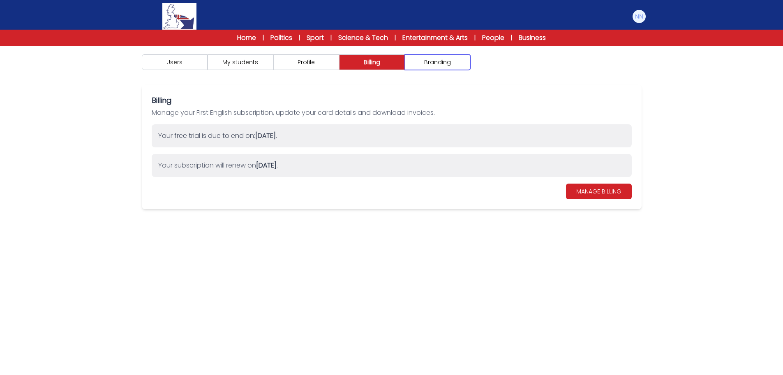
click at [441, 59] on button "Branding" at bounding box center [438, 62] width 66 height 16
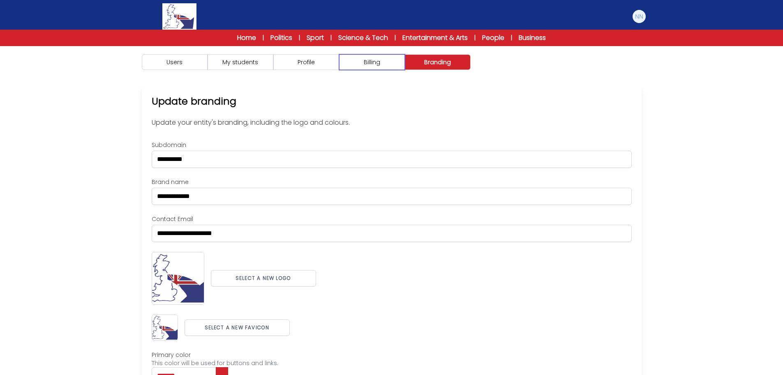
click at [372, 58] on button "Billing" at bounding box center [372, 62] width 66 height 16
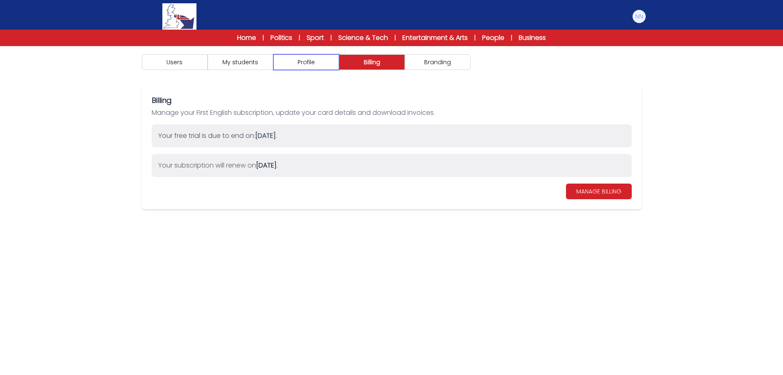
click at [314, 62] on button "Profile" at bounding box center [306, 62] width 66 height 16
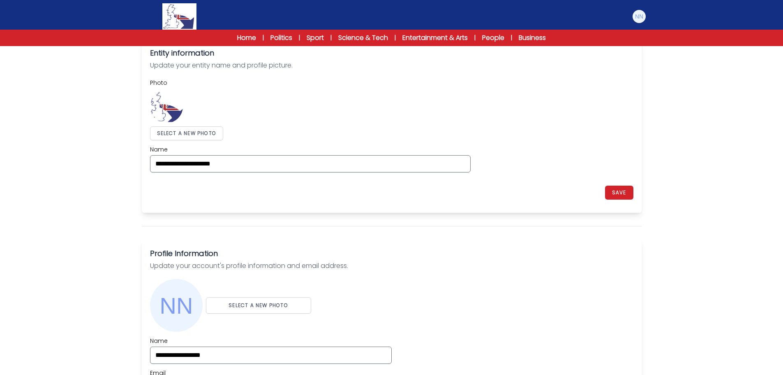
scroll to position [247, 0]
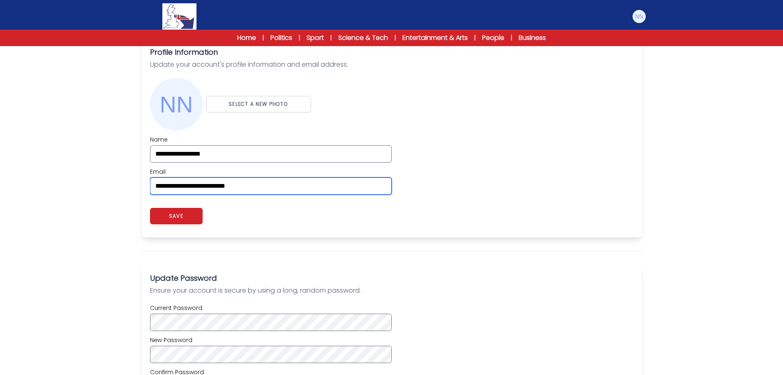
drag, startPoint x: 268, startPoint y: 186, endPoint x: 120, endPoint y: 185, distance: 148.4
click at [121, 185] on div "Users My students Profile" at bounding box center [391, 184] width 783 height 771
paste input "email"
type input "**********"
click at [118, 185] on div "Users My students Profile" at bounding box center [391, 184] width 783 height 771
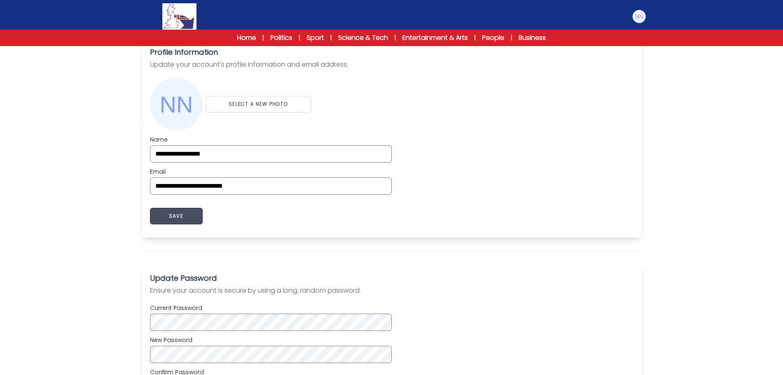
click at [163, 220] on button "SAVE" at bounding box center [176, 216] width 53 height 16
click at [641, 18] on img at bounding box center [639, 16] width 13 height 13
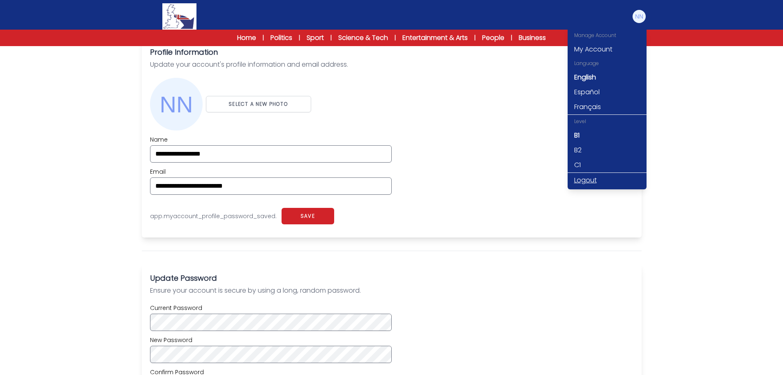
click at [579, 181] on link "Logout" at bounding box center [607, 180] width 79 height 15
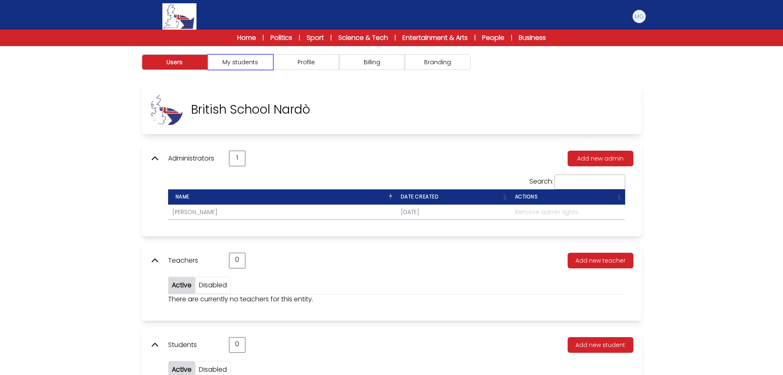
drag, startPoint x: 254, startPoint y: 63, endPoint x: 318, endPoint y: 63, distance: 64.1
click at [254, 63] on button "My students" at bounding box center [241, 62] width 66 height 16
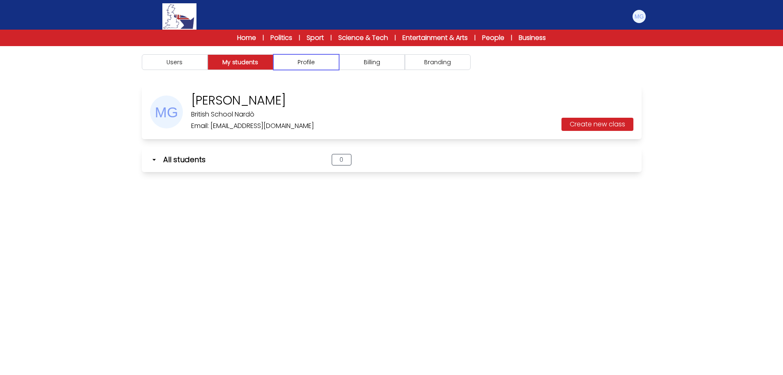
click at [318, 63] on button "Profile" at bounding box center [306, 62] width 66 height 16
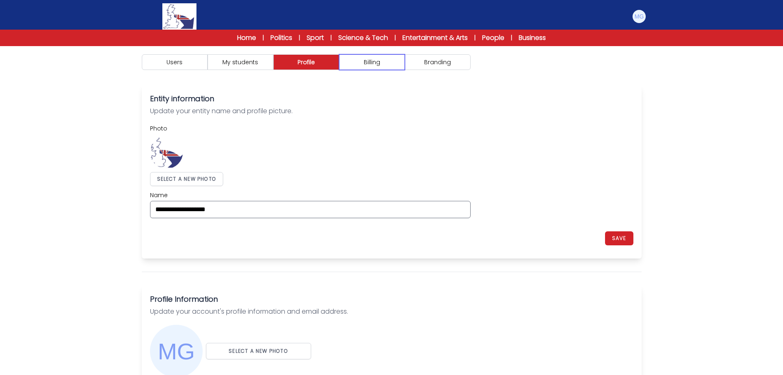
click at [374, 62] on button "Billing" at bounding box center [372, 62] width 66 height 16
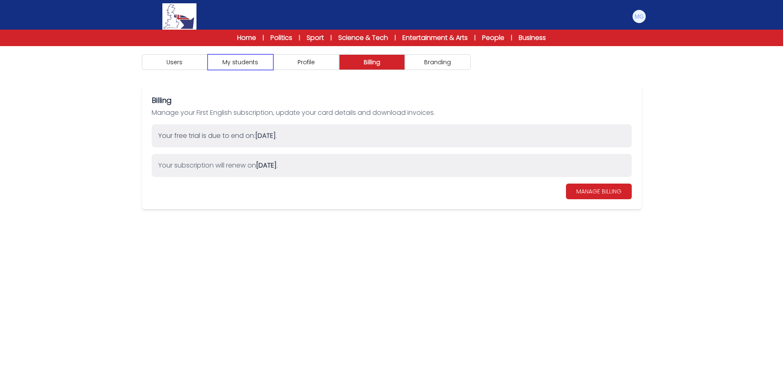
click at [263, 60] on button "My students" at bounding box center [241, 62] width 66 height 16
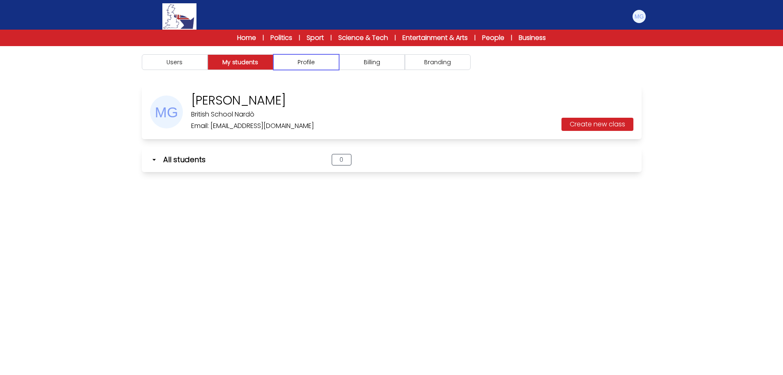
click at [320, 62] on button "Profile" at bounding box center [306, 62] width 66 height 16
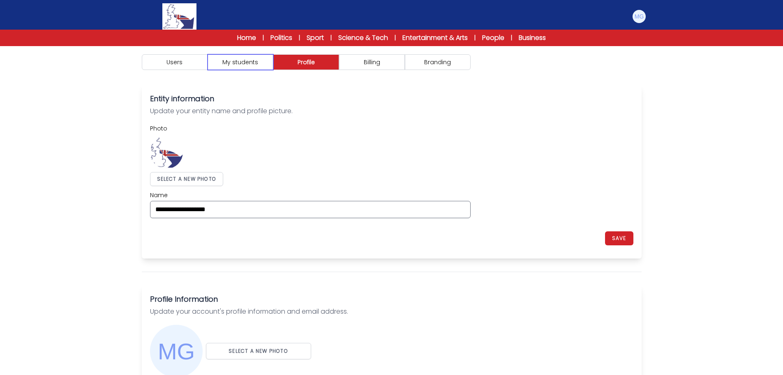
click at [268, 62] on button "My students" at bounding box center [241, 62] width 66 height 16
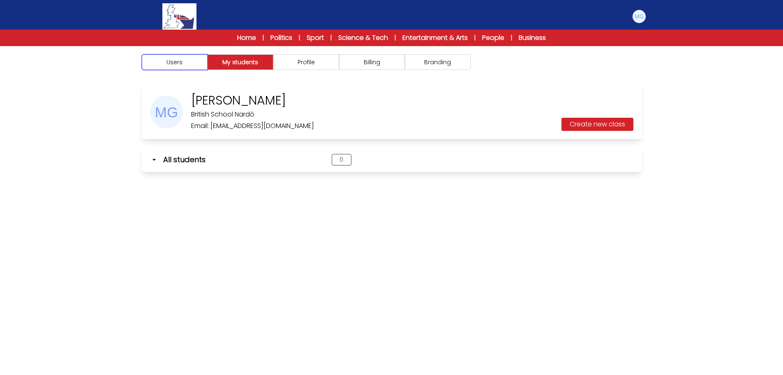
click at [196, 65] on button "Users" at bounding box center [175, 62] width 66 height 16
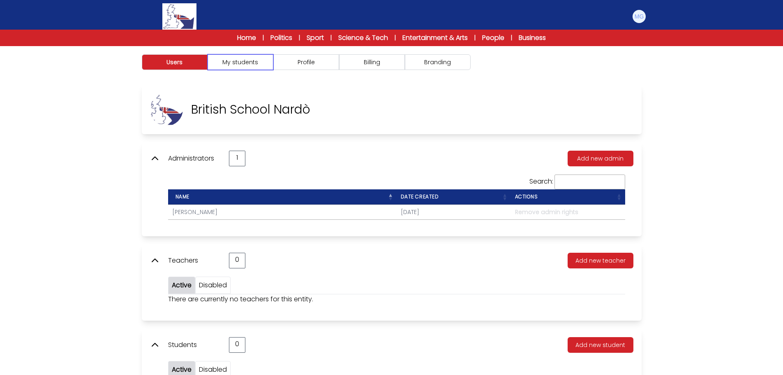
click at [245, 62] on button "My students" at bounding box center [241, 62] width 66 height 16
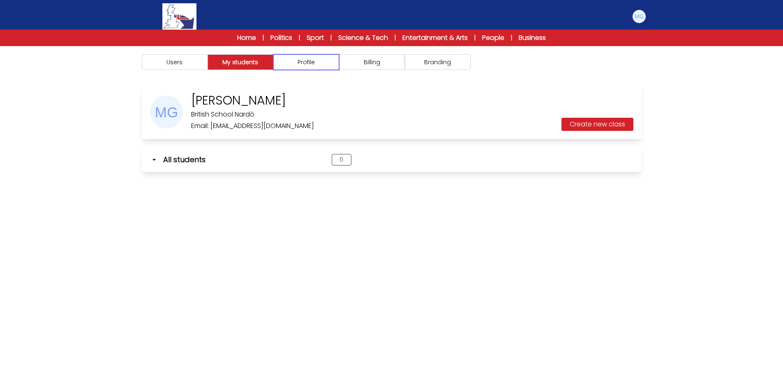
drag, startPoint x: 307, startPoint y: 62, endPoint x: 358, endPoint y: 57, distance: 51.6
click at [309, 62] on button "Profile" at bounding box center [306, 62] width 66 height 16
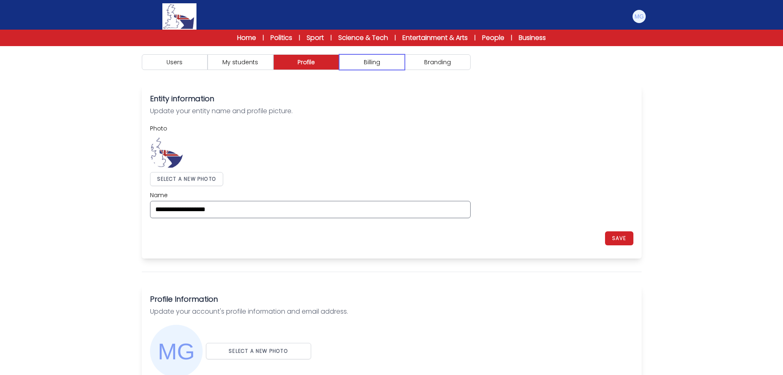
click at [377, 55] on button "Billing" at bounding box center [372, 62] width 66 height 16
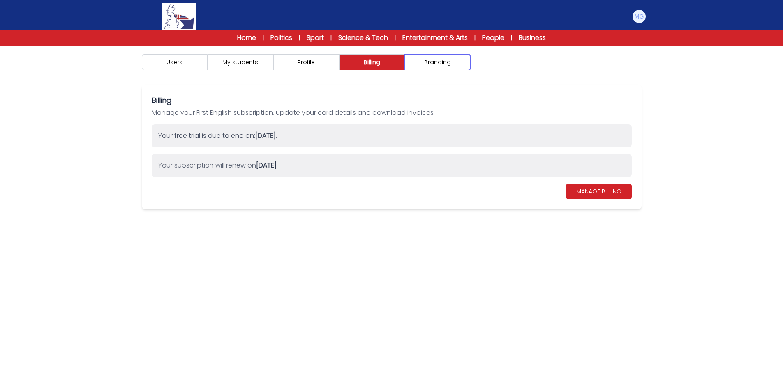
click at [439, 60] on button "Branding" at bounding box center [438, 62] width 66 height 16
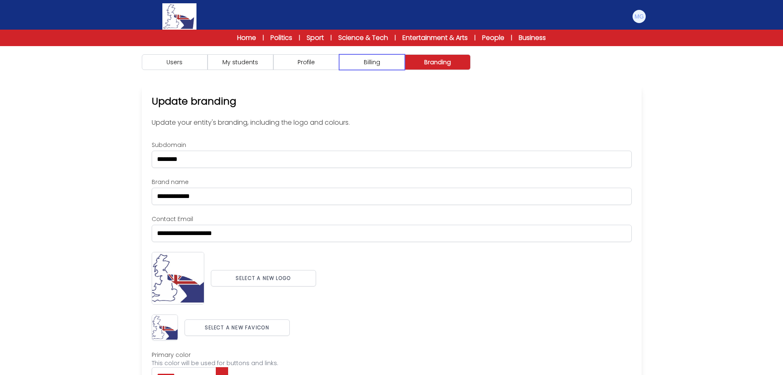
click at [375, 60] on button "Billing" at bounding box center [372, 62] width 66 height 16
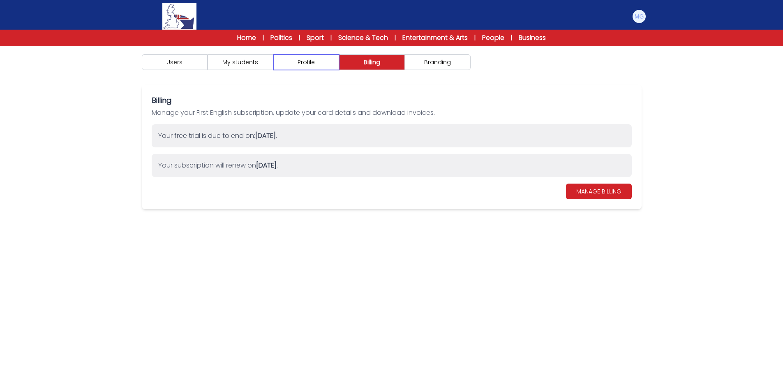
click at [306, 63] on button "Profile" at bounding box center [306, 62] width 66 height 16
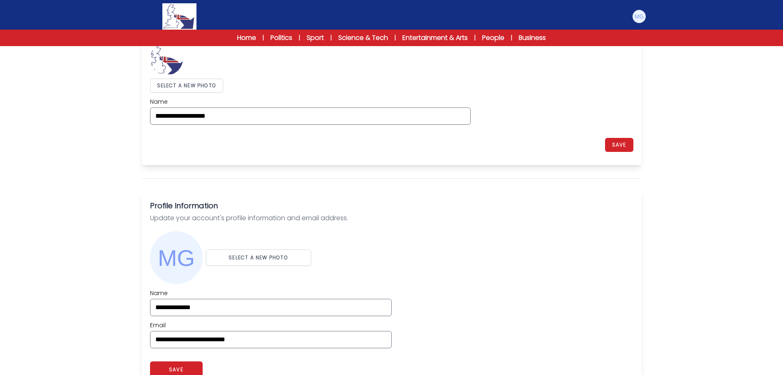
scroll to position [247, 0]
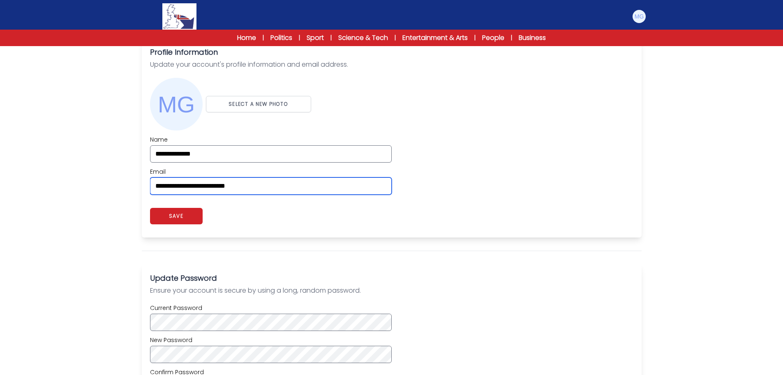
drag, startPoint x: 122, startPoint y: 182, endPoint x: 54, endPoint y: 178, distance: 67.5
click at [54, 178] on div "Users My students Profile" at bounding box center [391, 184] width 783 height 771
paste input "email"
click at [54, 178] on div "Users My students Profile" at bounding box center [391, 184] width 783 height 771
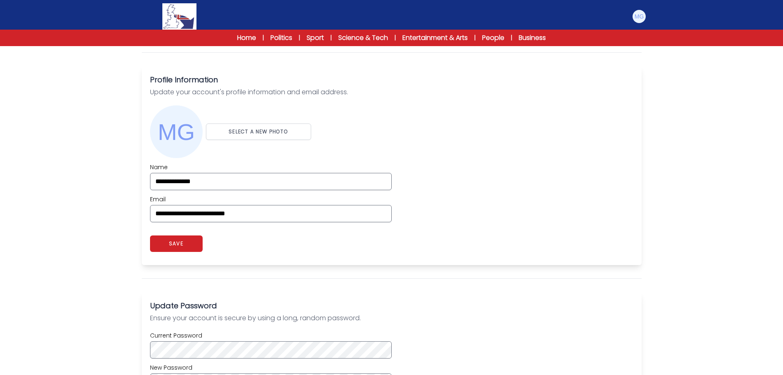
scroll to position [206, 0]
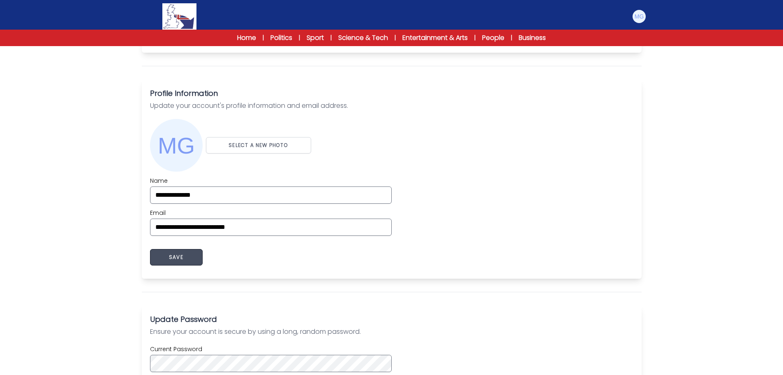
click at [198, 257] on button "SAVE" at bounding box center [176, 257] width 53 height 16
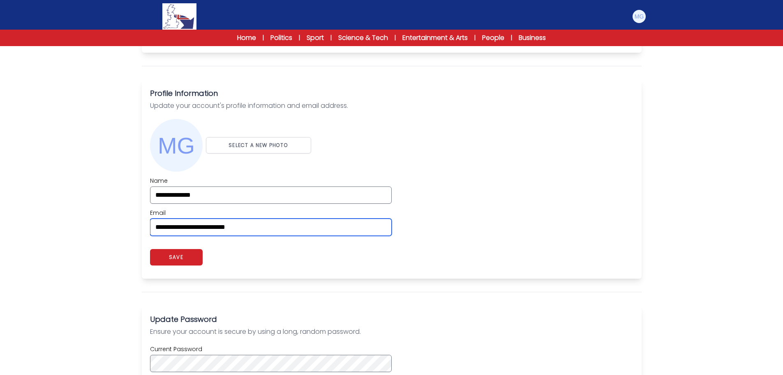
click at [286, 226] on input "**********" at bounding box center [271, 226] width 242 height 17
type input "**********"
drag, startPoint x: 272, startPoint y: 224, endPoint x: 197, endPoint y: 248, distance: 78.9
click at [272, 224] on input "**********" at bounding box center [271, 226] width 242 height 17
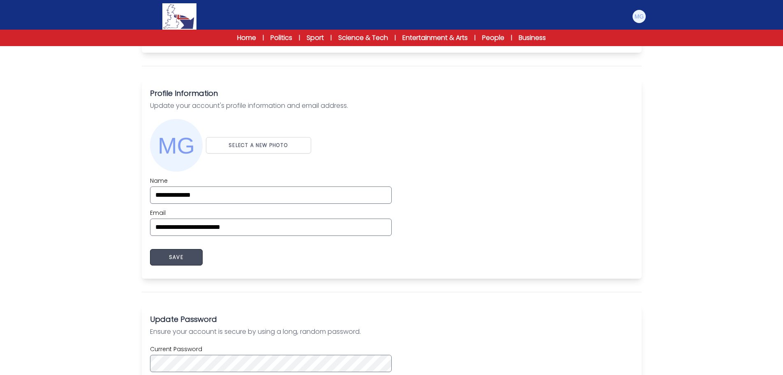
click at [170, 259] on button "SAVE" at bounding box center [176, 257] width 53 height 16
click at [637, 23] on img at bounding box center [639, 16] width 13 height 13
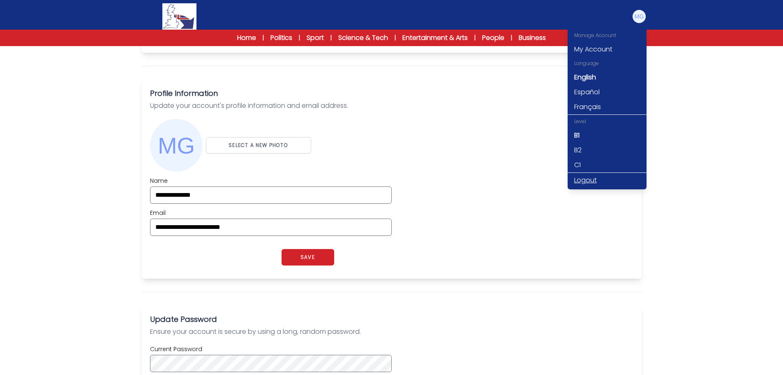
click at [587, 178] on link "Logout" at bounding box center [607, 180] width 79 height 15
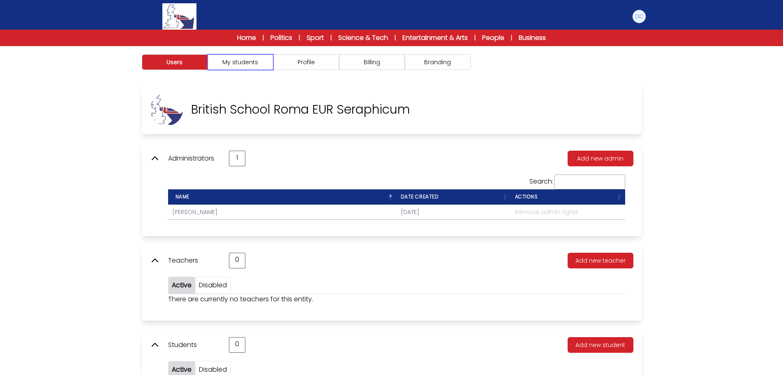
click at [253, 63] on button "My students" at bounding box center [241, 62] width 66 height 16
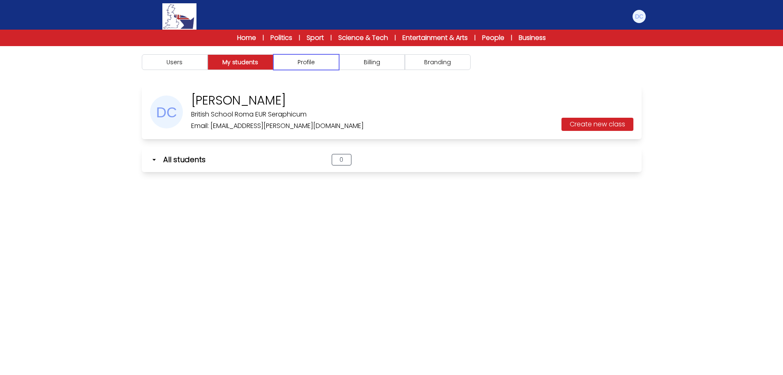
click at [310, 63] on button "Profile" at bounding box center [306, 62] width 66 height 16
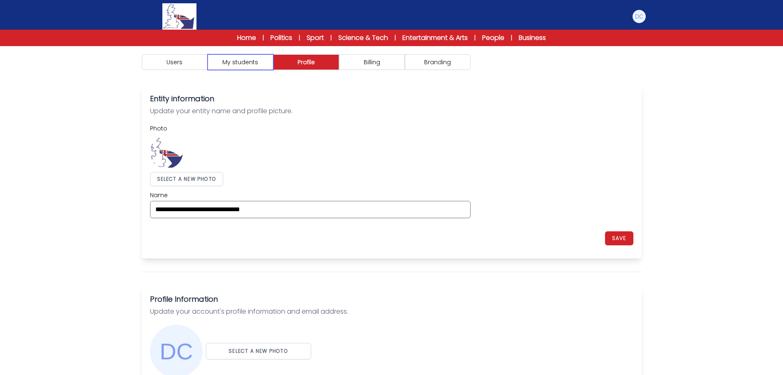
click at [259, 61] on button "My students" at bounding box center [241, 62] width 66 height 16
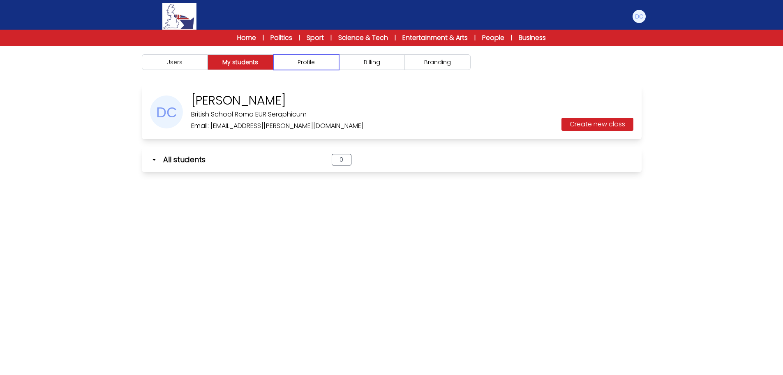
click at [335, 62] on button "Profile" at bounding box center [306, 62] width 66 height 16
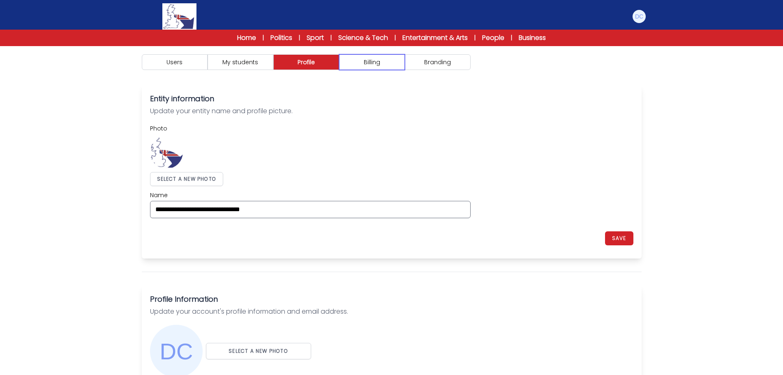
drag, startPoint x: 387, startPoint y: 62, endPoint x: 438, endPoint y: 62, distance: 50.6
click at [388, 62] on button "Billing" at bounding box center [372, 62] width 66 height 16
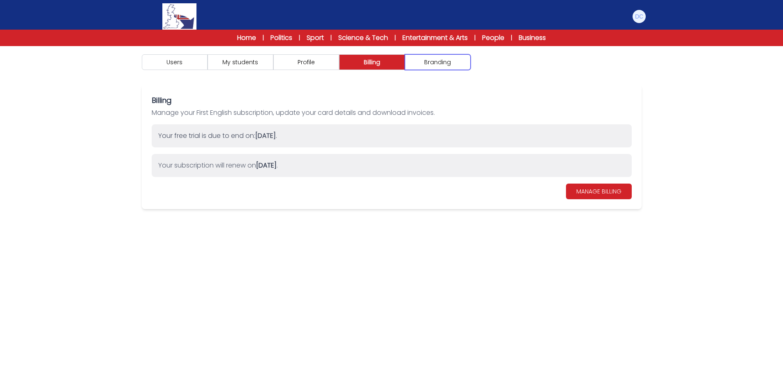
click at [438, 62] on button "Branding" at bounding box center [438, 62] width 66 height 16
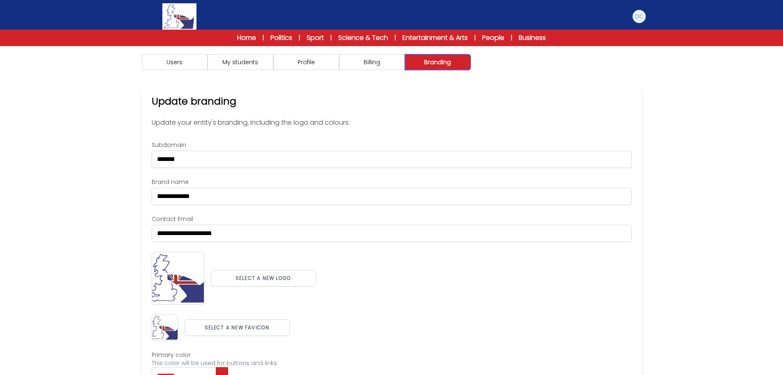
click at [438, 62] on button "Branding" at bounding box center [438, 62] width 66 height 16
click at [269, 63] on button "My students" at bounding box center [241, 62] width 66 height 16
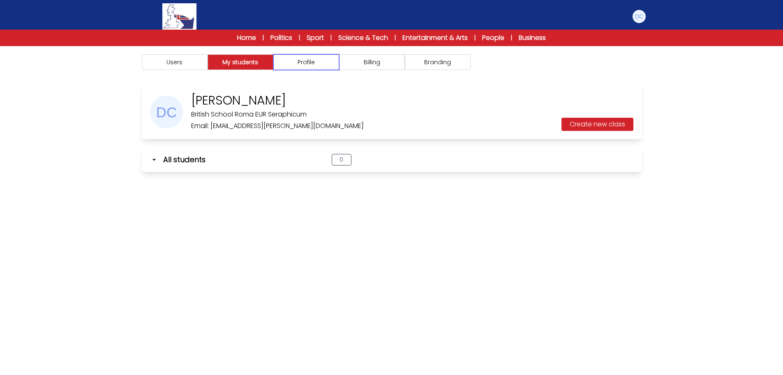
click at [318, 63] on button "Profile" at bounding box center [306, 62] width 66 height 16
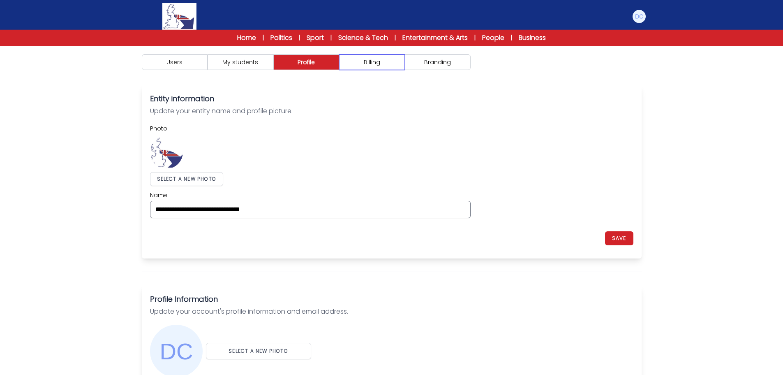
click at [385, 64] on button "Billing" at bounding box center [372, 62] width 66 height 16
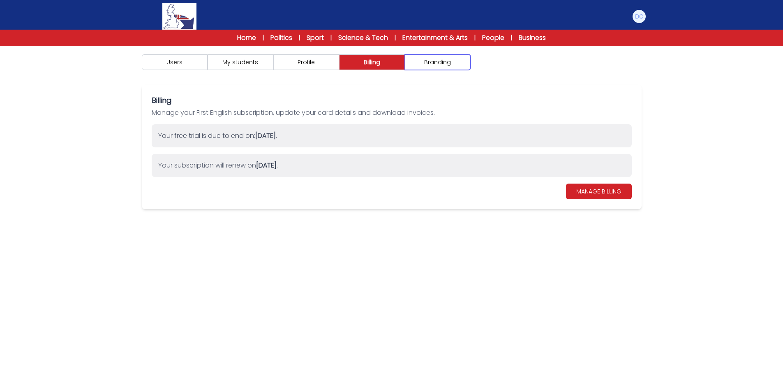
click at [442, 64] on button "Branding" at bounding box center [438, 62] width 66 height 16
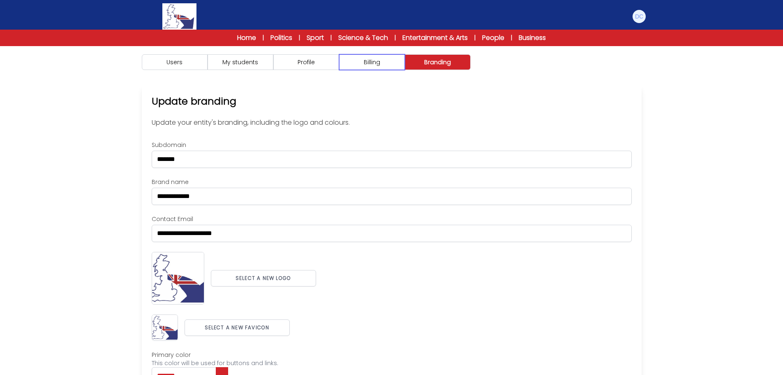
click at [381, 64] on button "Billing" at bounding box center [372, 62] width 66 height 16
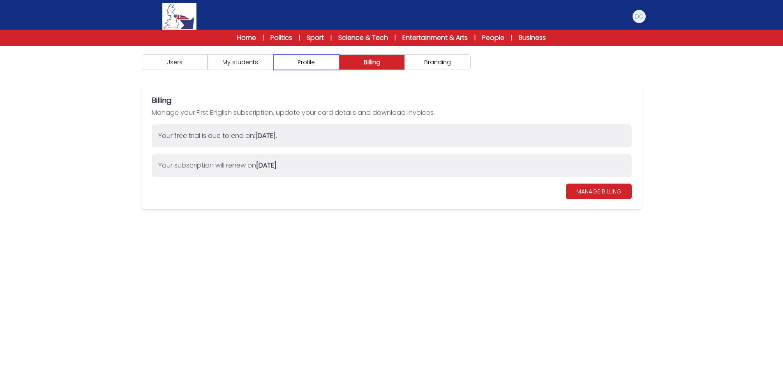
click at [300, 64] on button "Profile" at bounding box center [306, 62] width 66 height 16
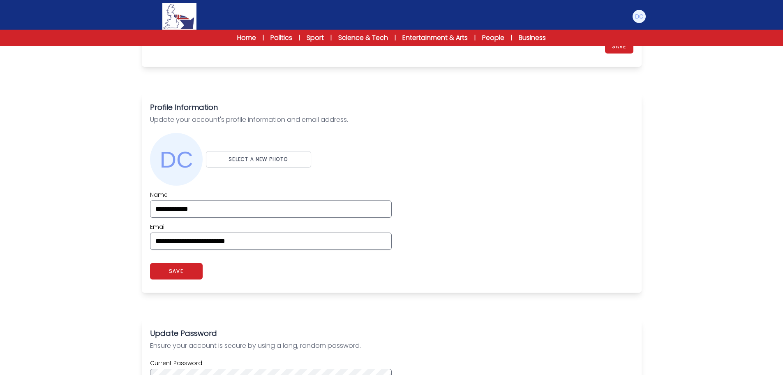
scroll to position [247, 0]
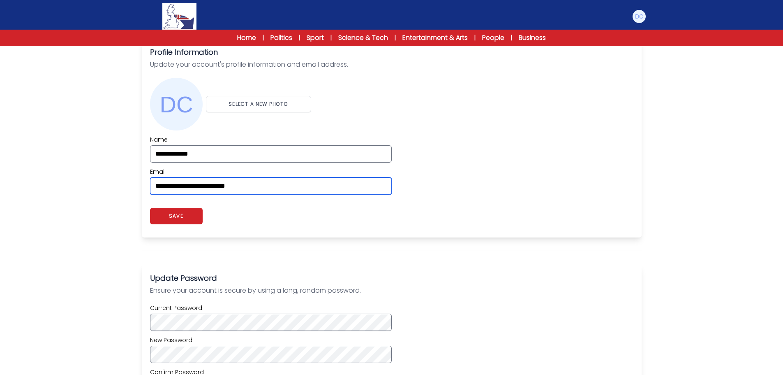
drag, startPoint x: 280, startPoint y: 184, endPoint x: 116, endPoint y: 185, distance: 163.6
click at [116, 185] on div "Users My students Profile" at bounding box center [391, 184] width 783 height 771
paste input "email"
type input "**********"
click at [490, 211] on div "app.myaccount_profile_password_saved. SAVE" at bounding box center [391, 216] width 483 height 26
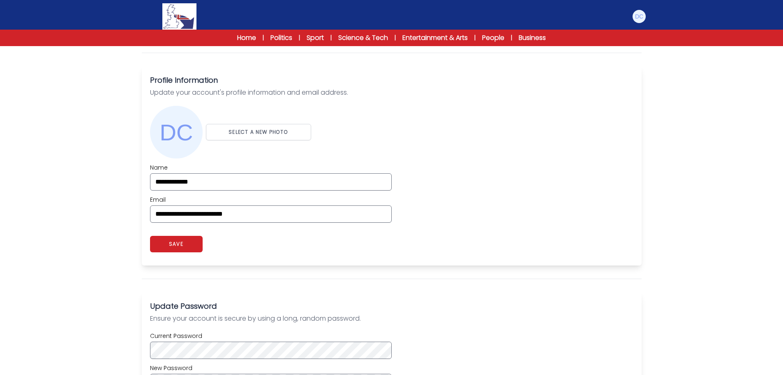
scroll to position [206, 0]
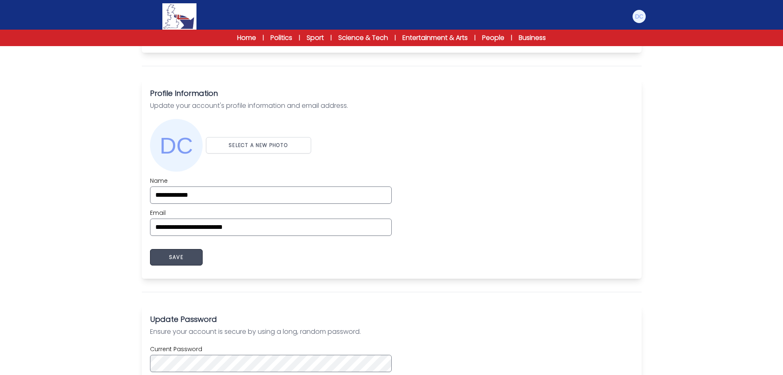
click at [193, 263] on button "SAVE" at bounding box center [176, 257] width 53 height 16
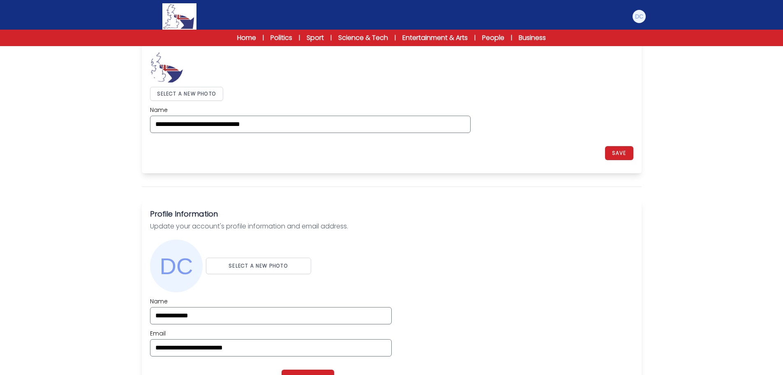
scroll to position [0, 0]
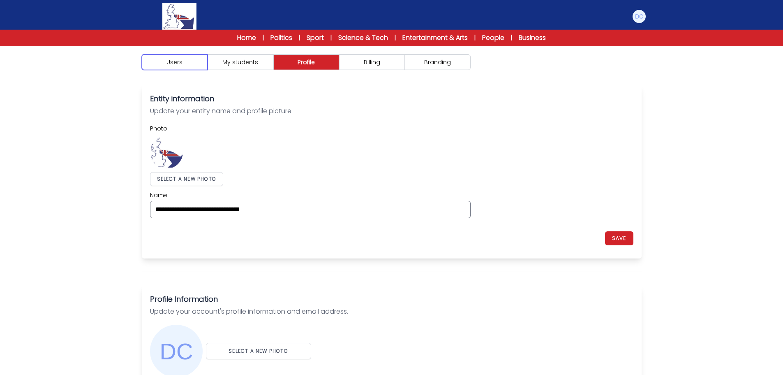
click at [170, 62] on button "Users" at bounding box center [175, 62] width 66 height 16
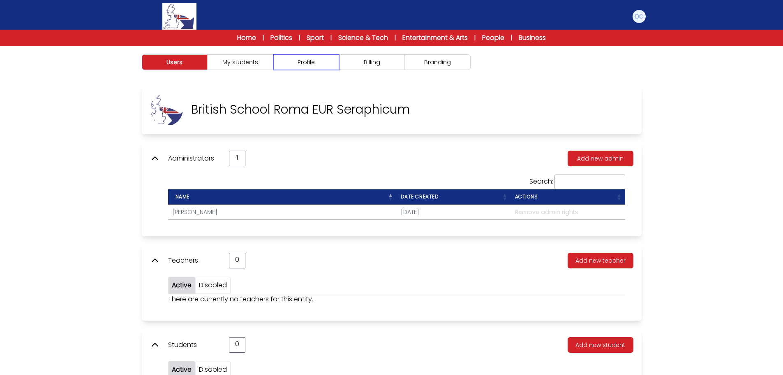
click at [310, 66] on button "Profile" at bounding box center [306, 62] width 66 height 16
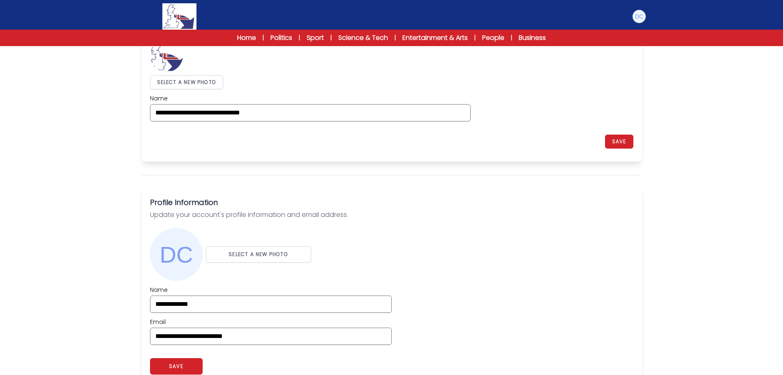
scroll to position [206, 0]
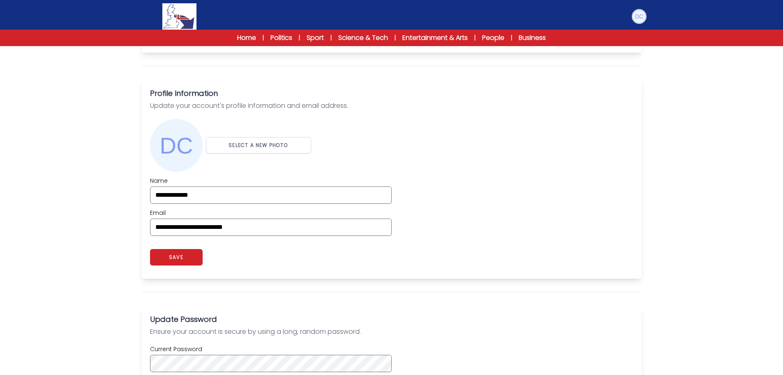
click at [641, 14] on img at bounding box center [639, 16] width 13 height 13
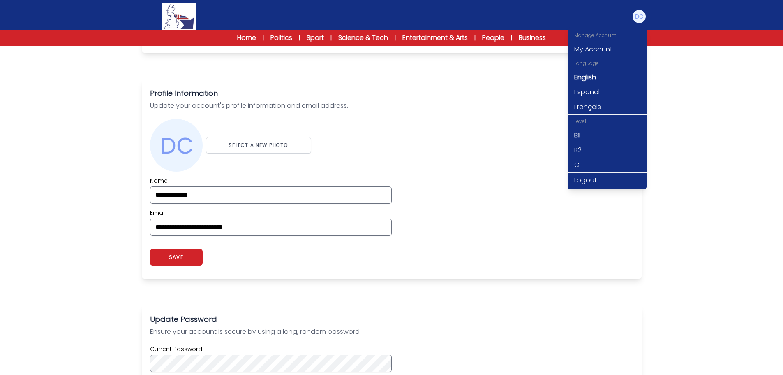
click at [593, 177] on link "Logout" at bounding box center [607, 180] width 79 height 15
